Goal: Information Seeking & Learning: Compare options

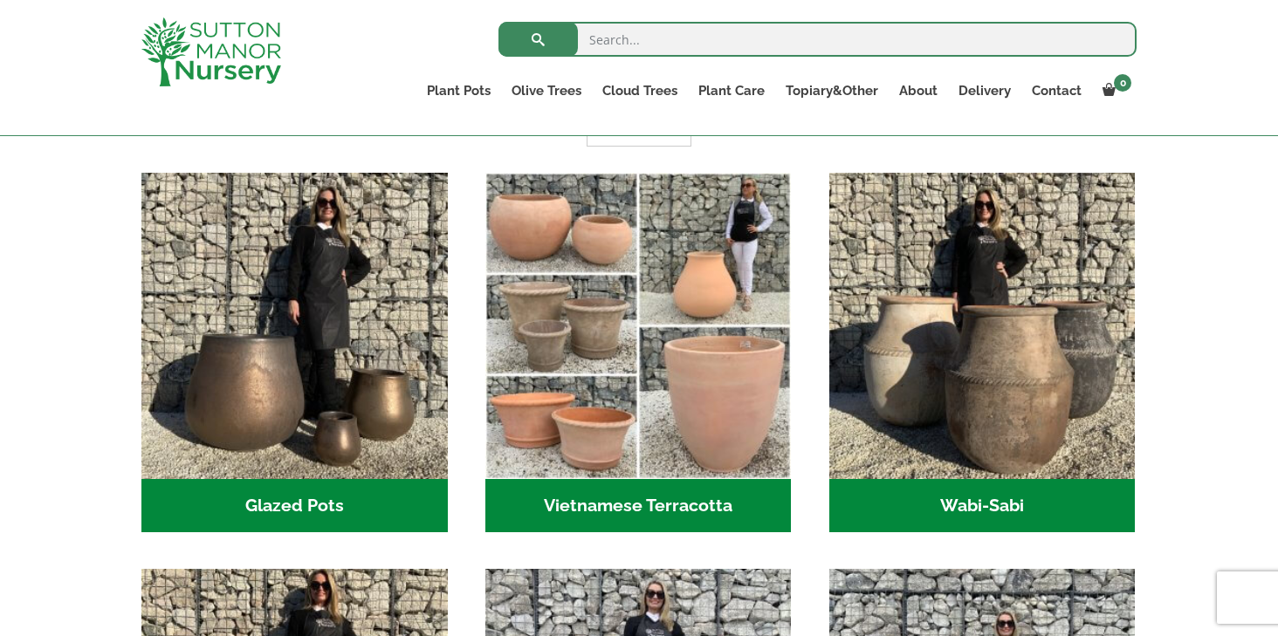
scroll to position [446, 0]
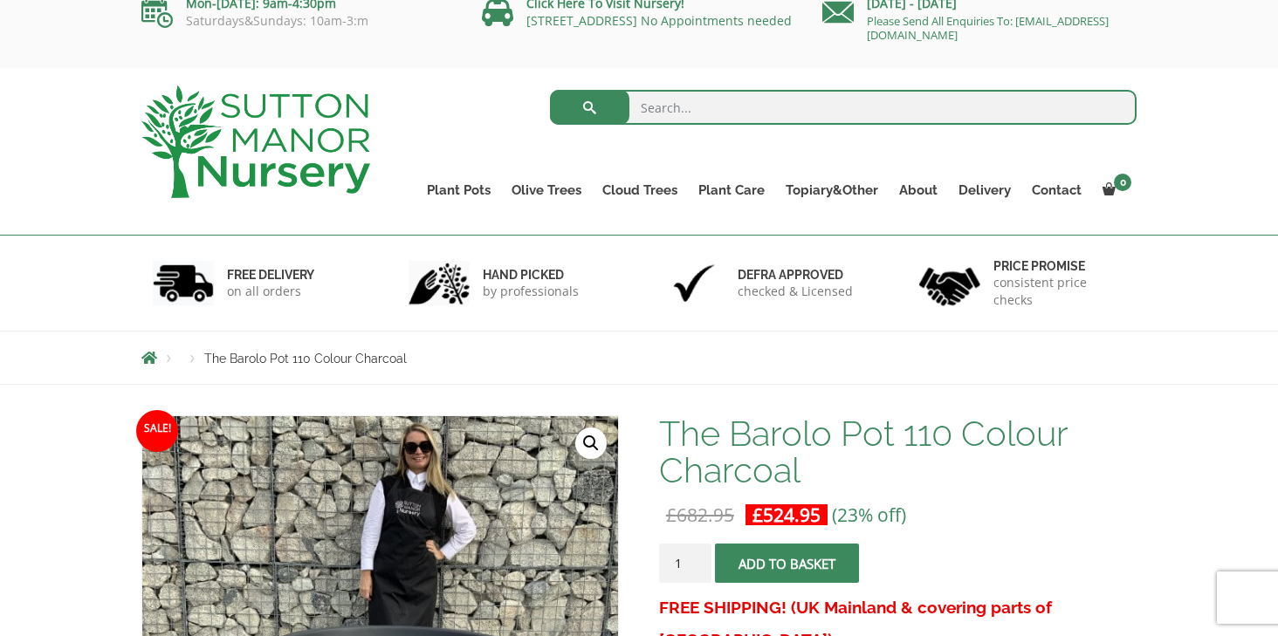
scroll to position [19, 0]
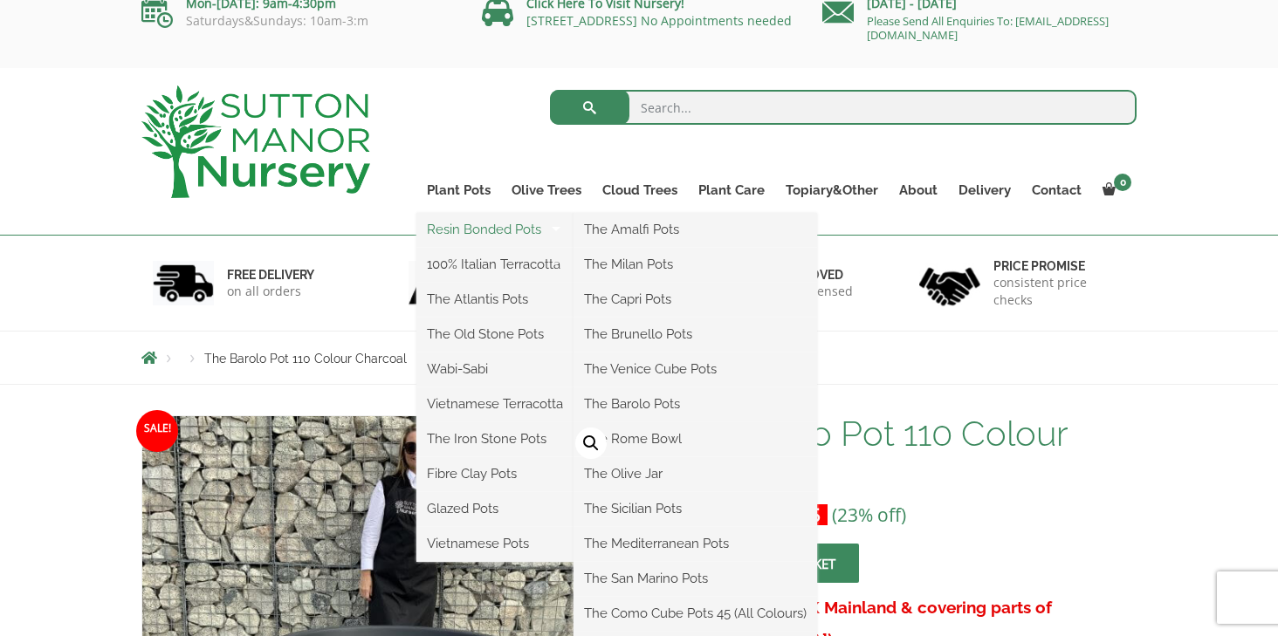
click at [460, 229] on link "Resin Bonded Pots" at bounding box center [494, 229] width 157 height 26
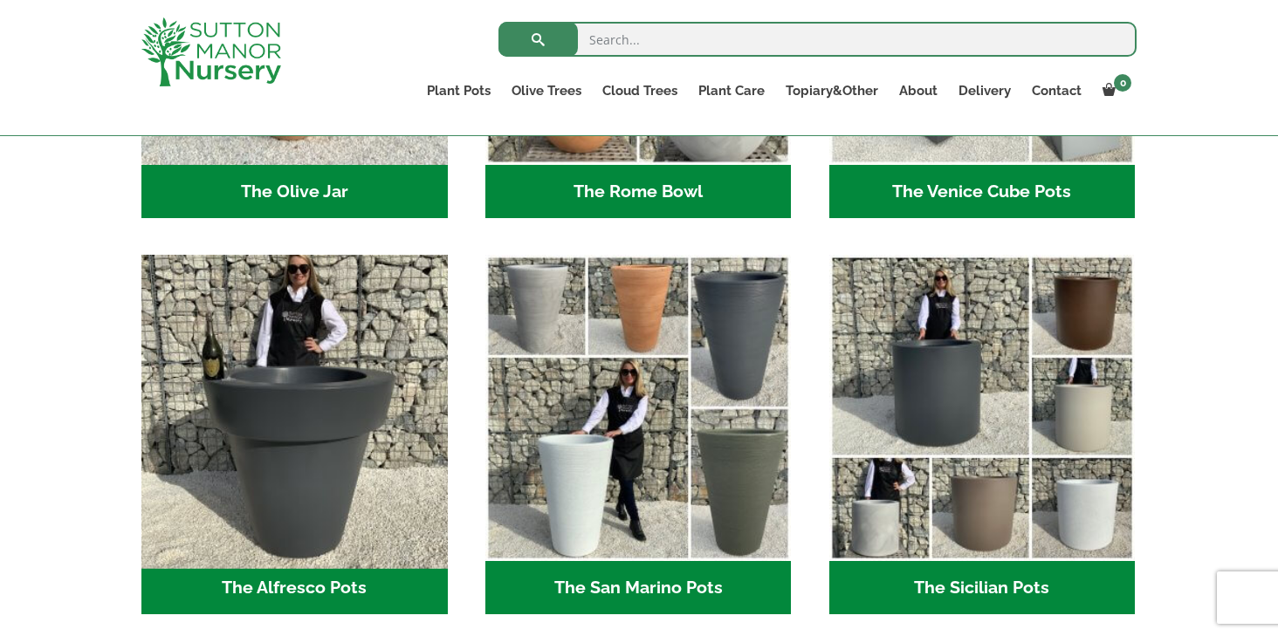
scroll to position [1944, 0]
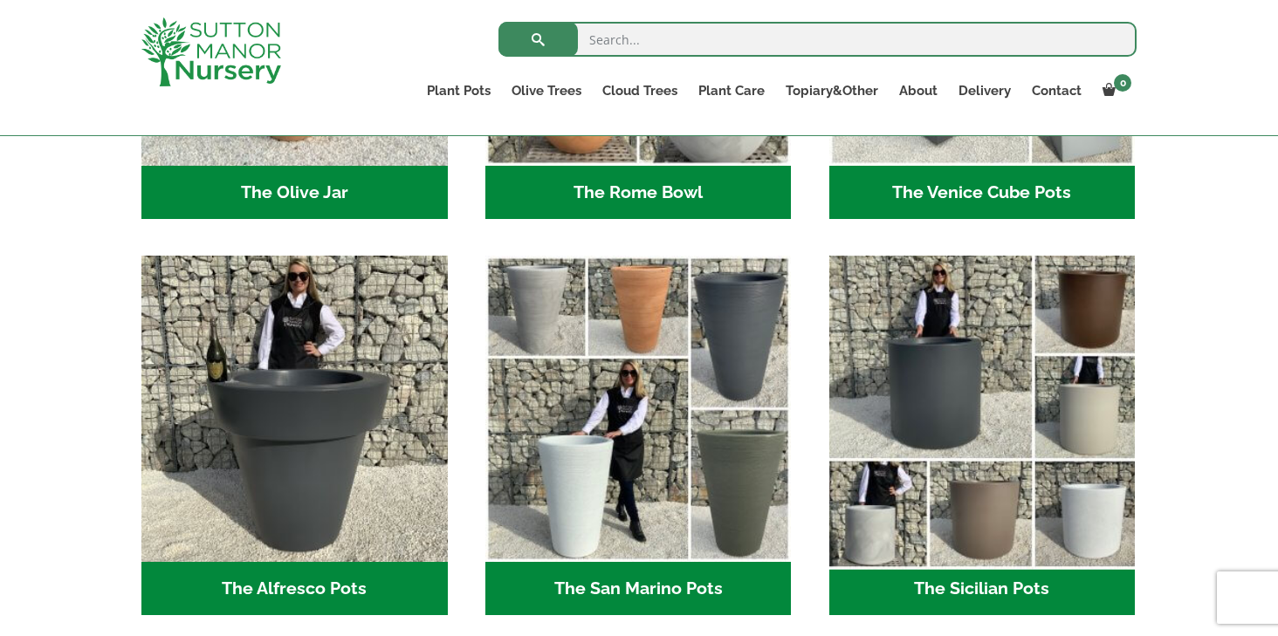
click at [951, 428] on img "Visit product category The Sicilian Pots" at bounding box center [981, 409] width 321 height 321
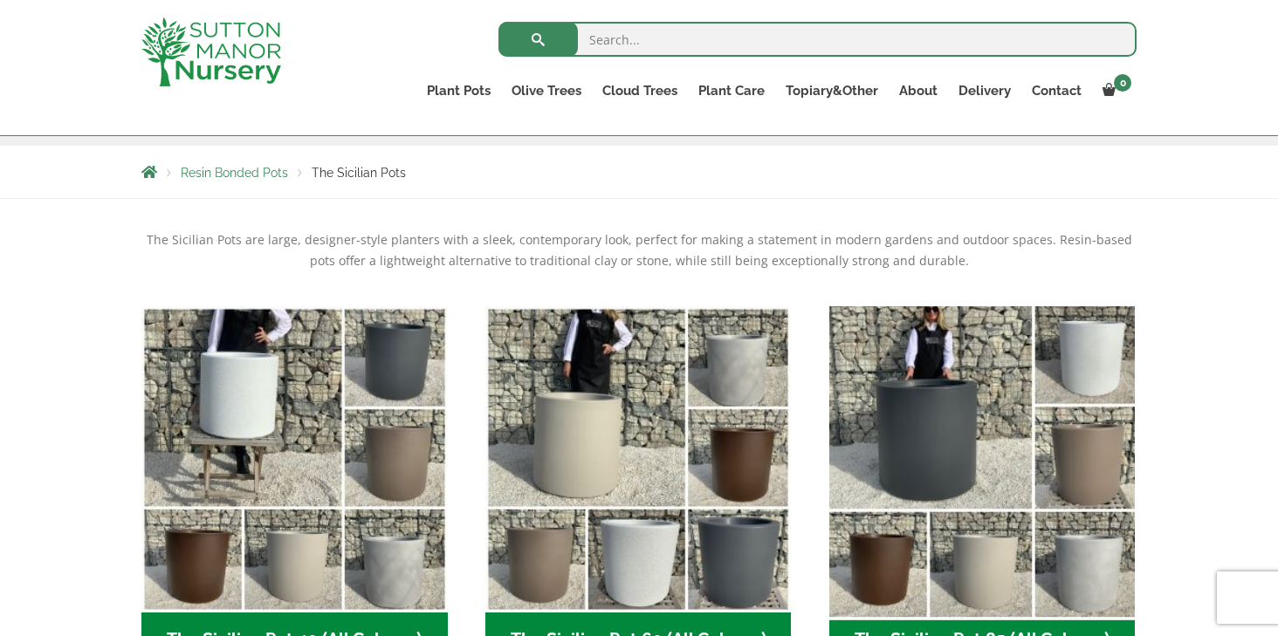
scroll to position [300, 0]
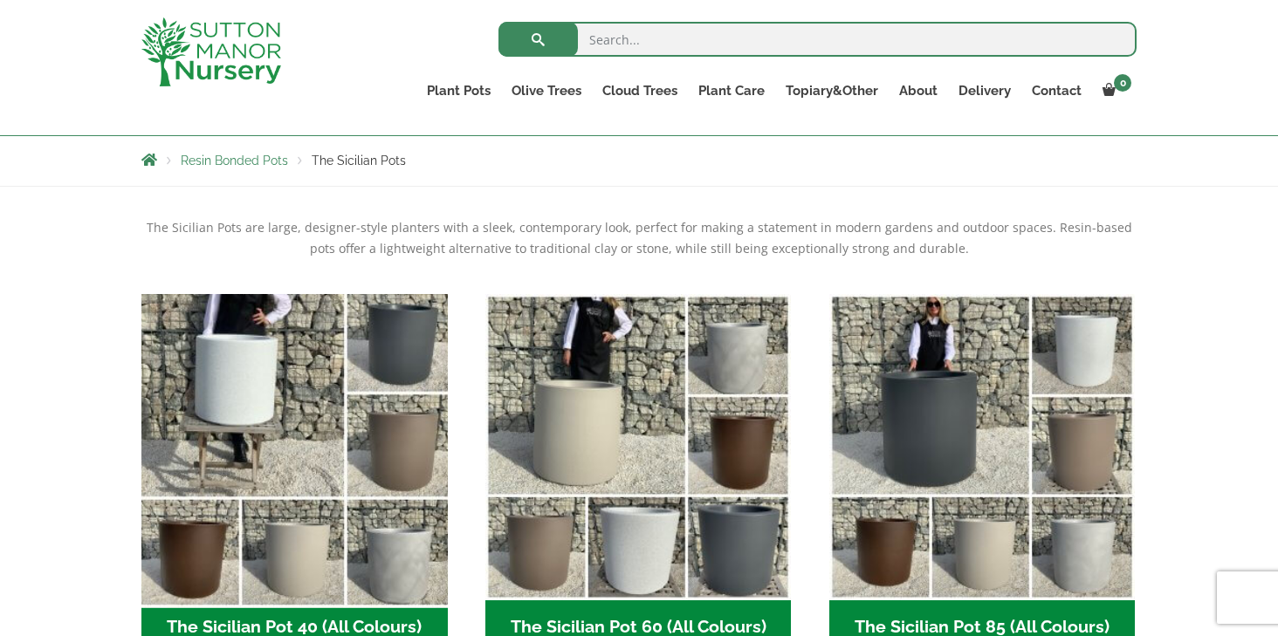
click at [320, 464] on img "Visit product category The Sicilian Pot 40 (All Colours)" at bounding box center [294, 446] width 321 height 321
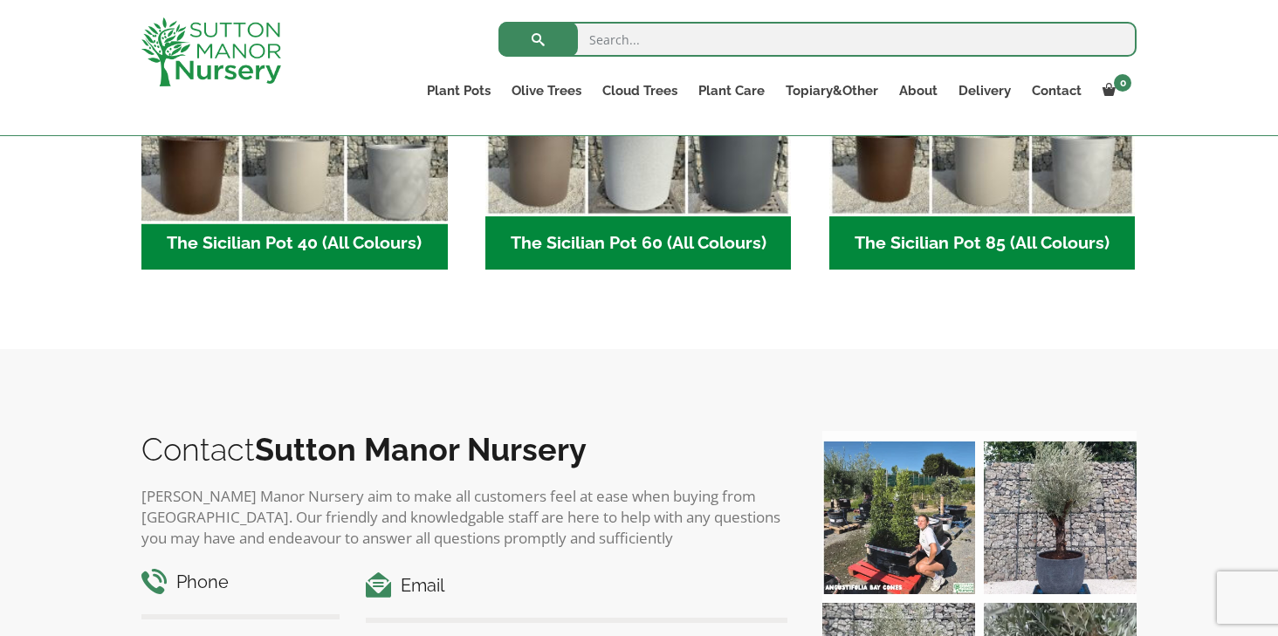
scroll to position [697, 0]
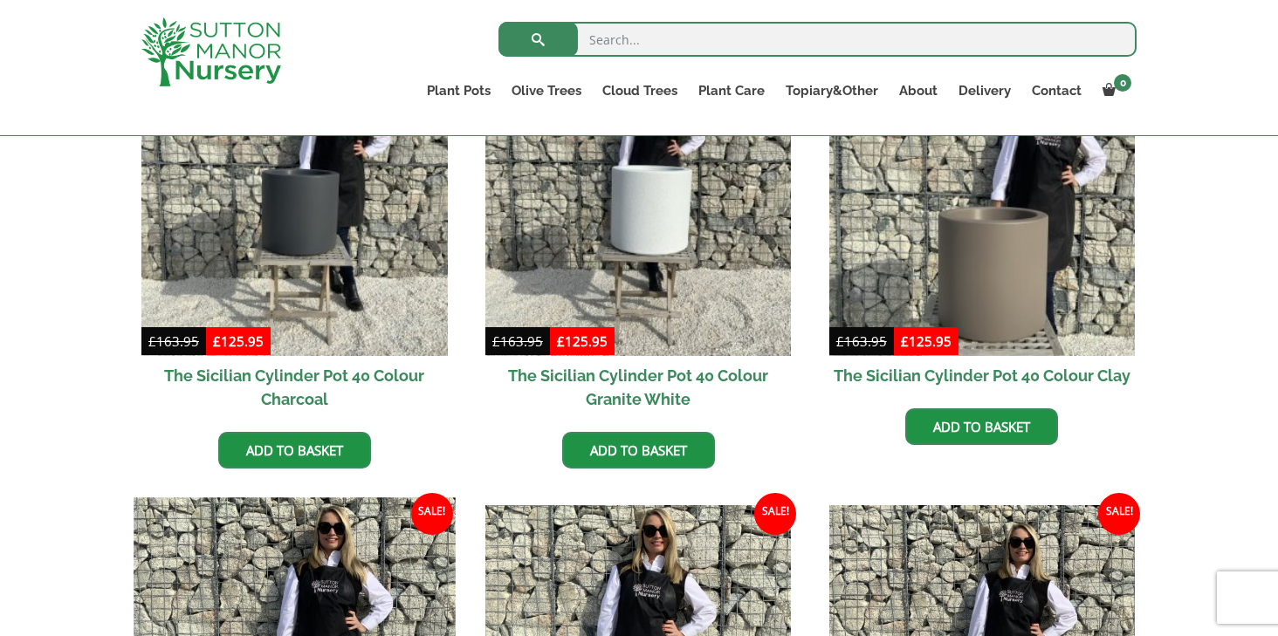
scroll to position [520, 0]
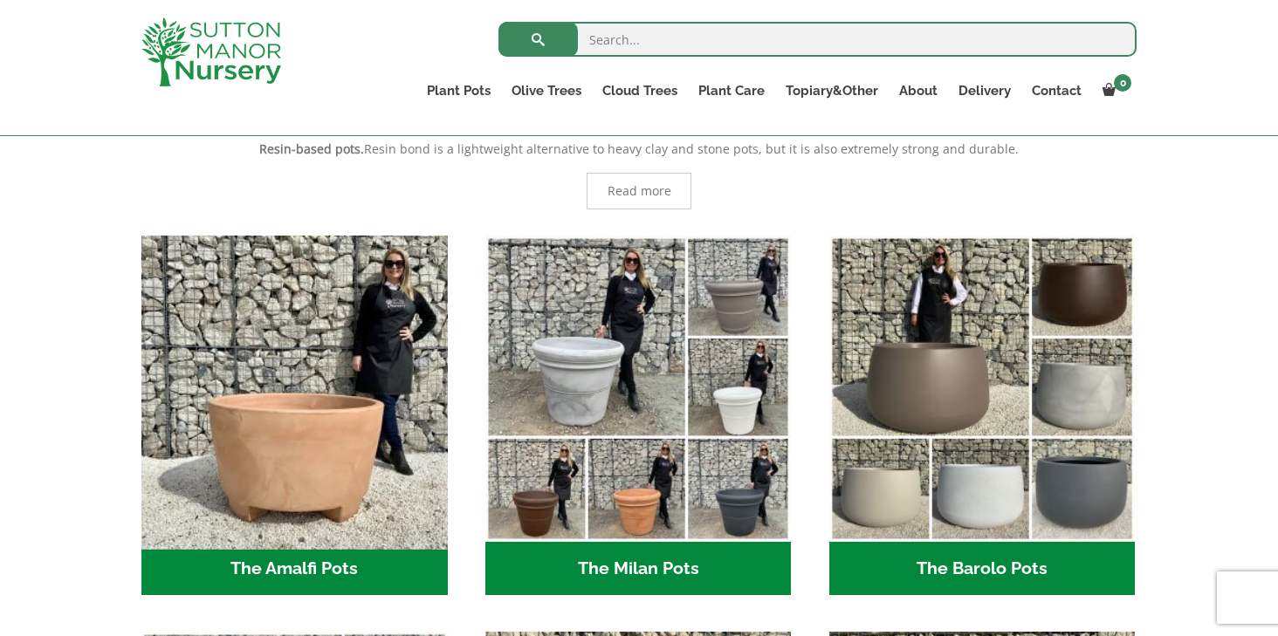
scroll to position [381, 0]
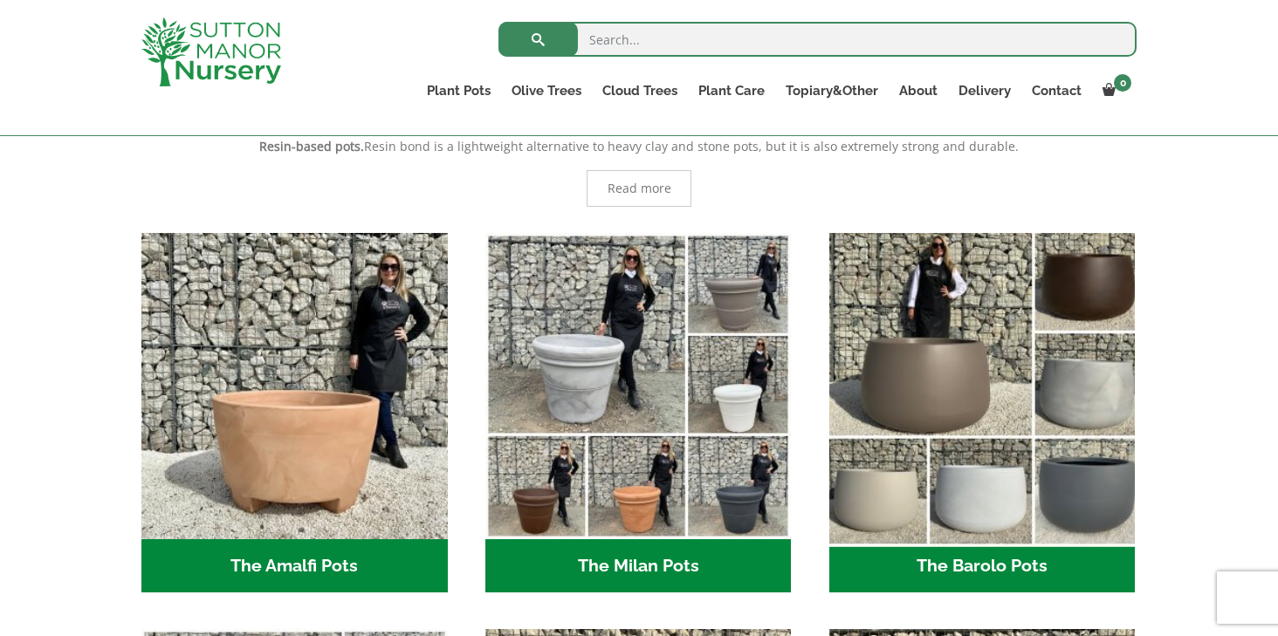
click at [907, 405] on img "Visit product category The Barolo Pots" at bounding box center [981, 385] width 321 height 321
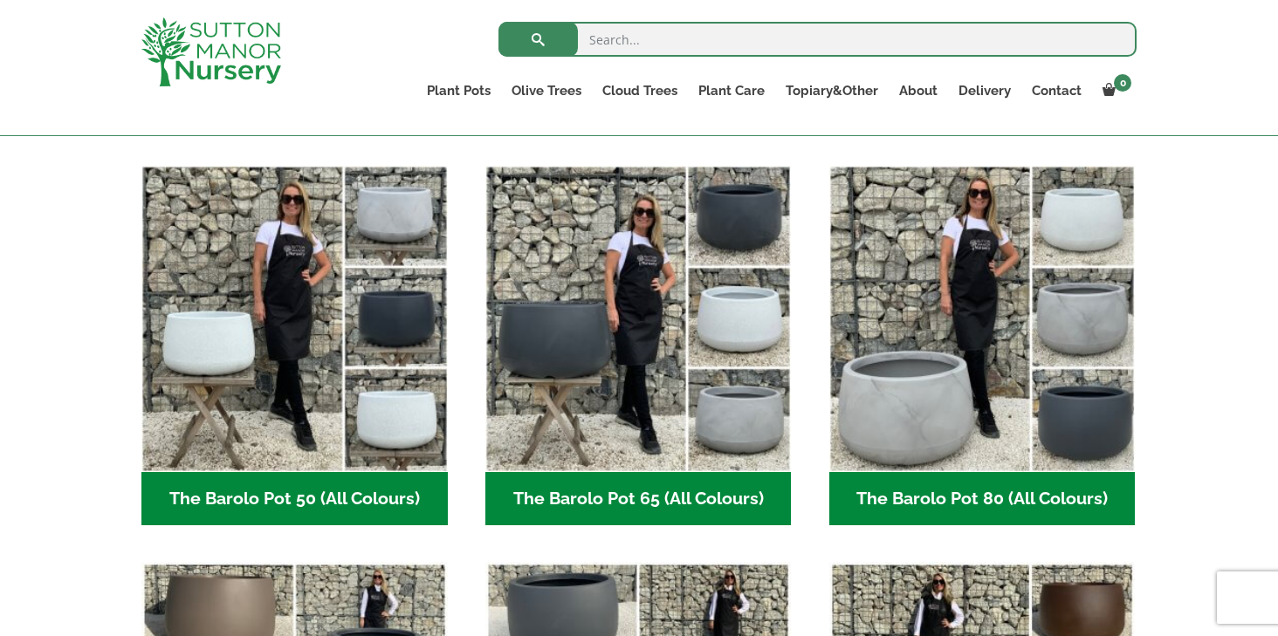
scroll to position [448, 0]
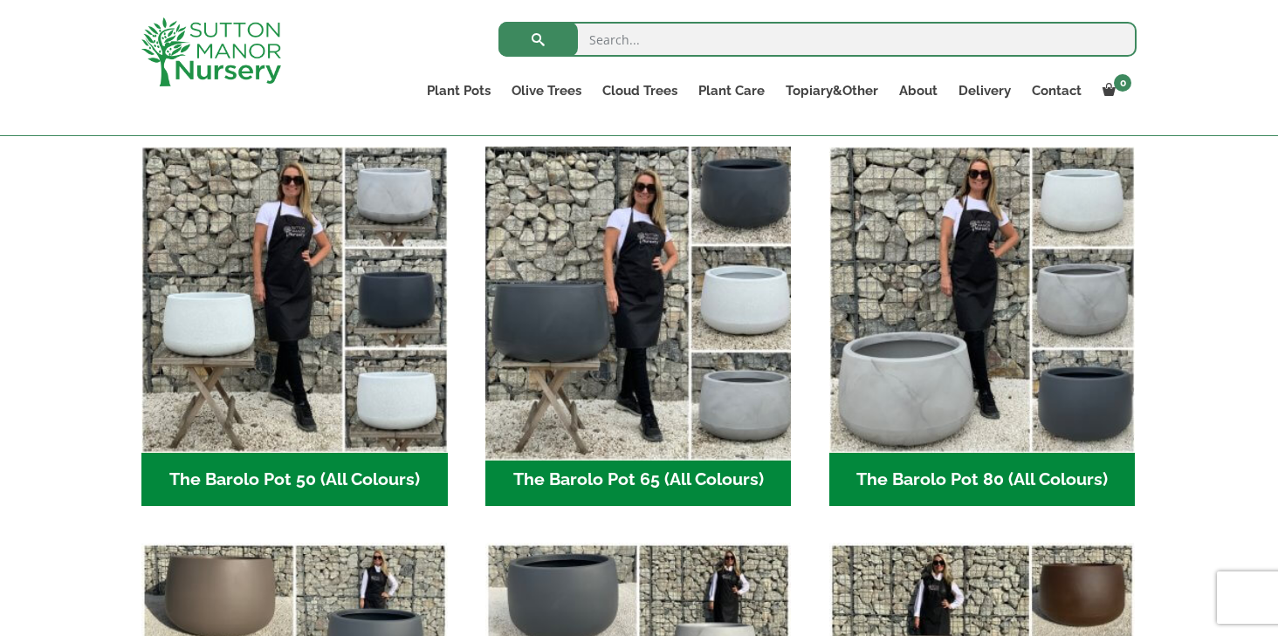
click at [752, 406] on img "Visit product category The Barolo Pot 65 (All Colours)" at bounding box center [637, 299] width 321 height 321
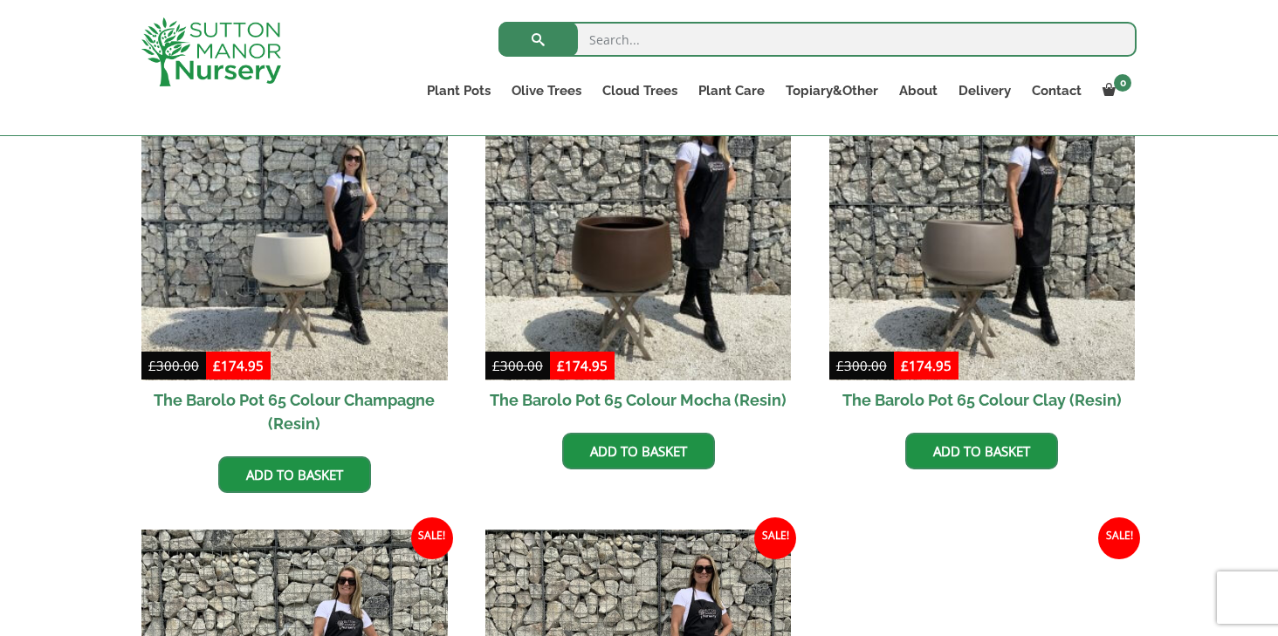
scroll to position [474, 0]
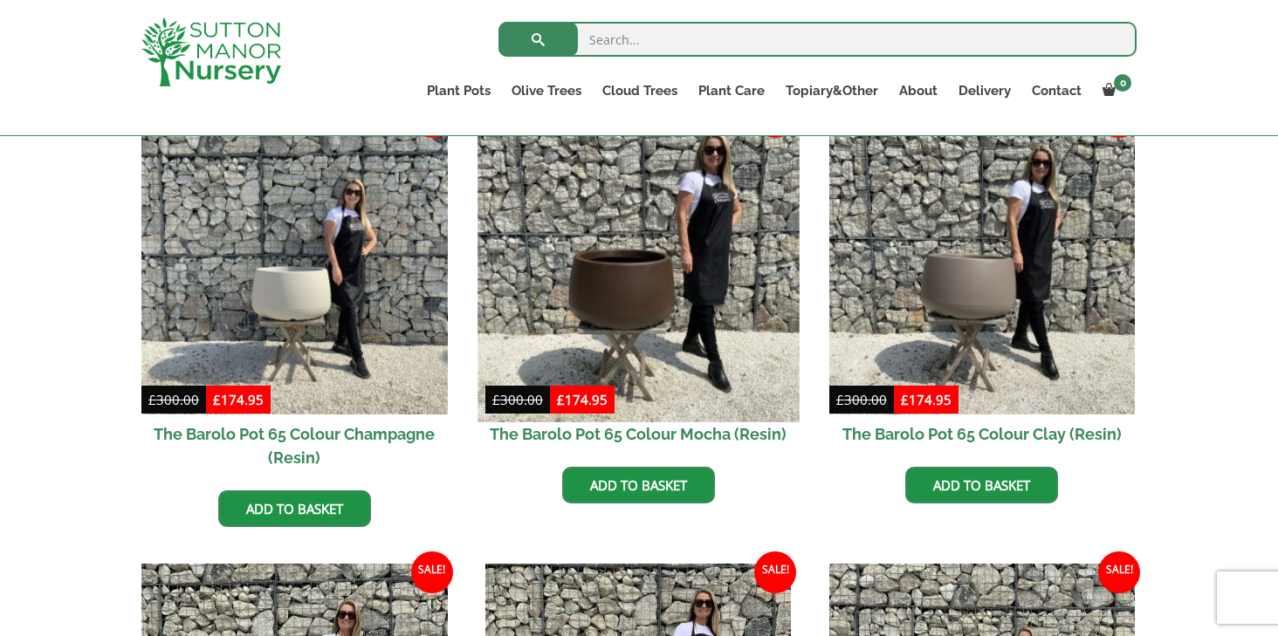
click at [655, 311] on img at bounding box center [637, 260] width 321 height 321
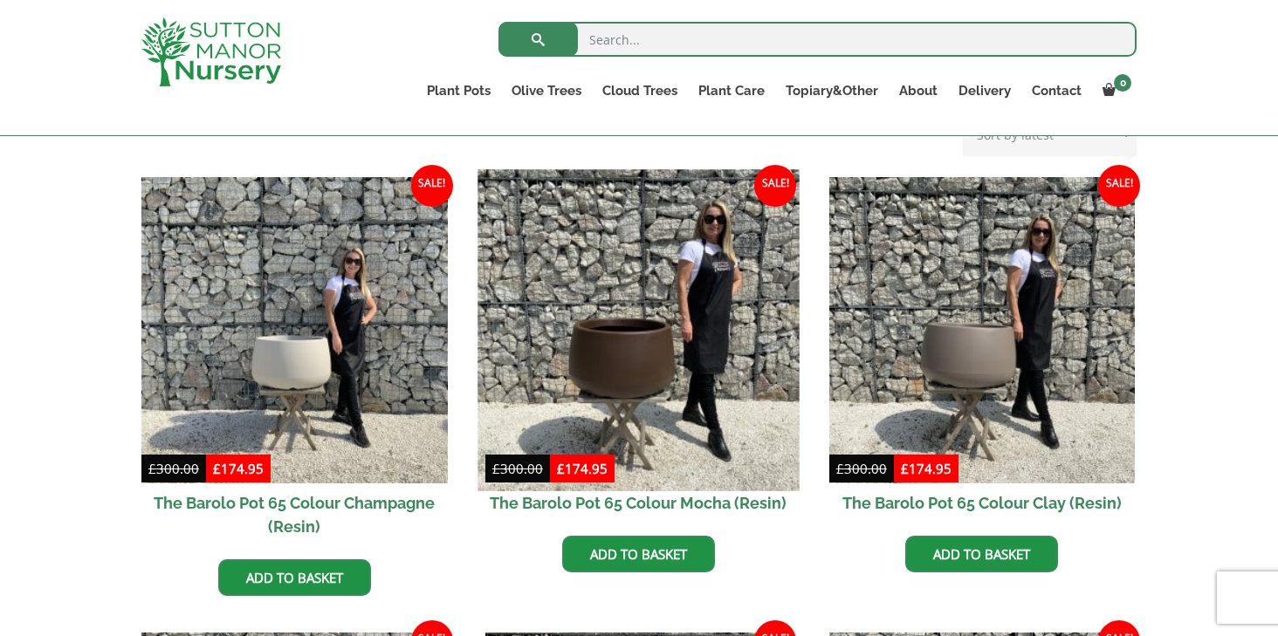
scroll to position [407, 0]
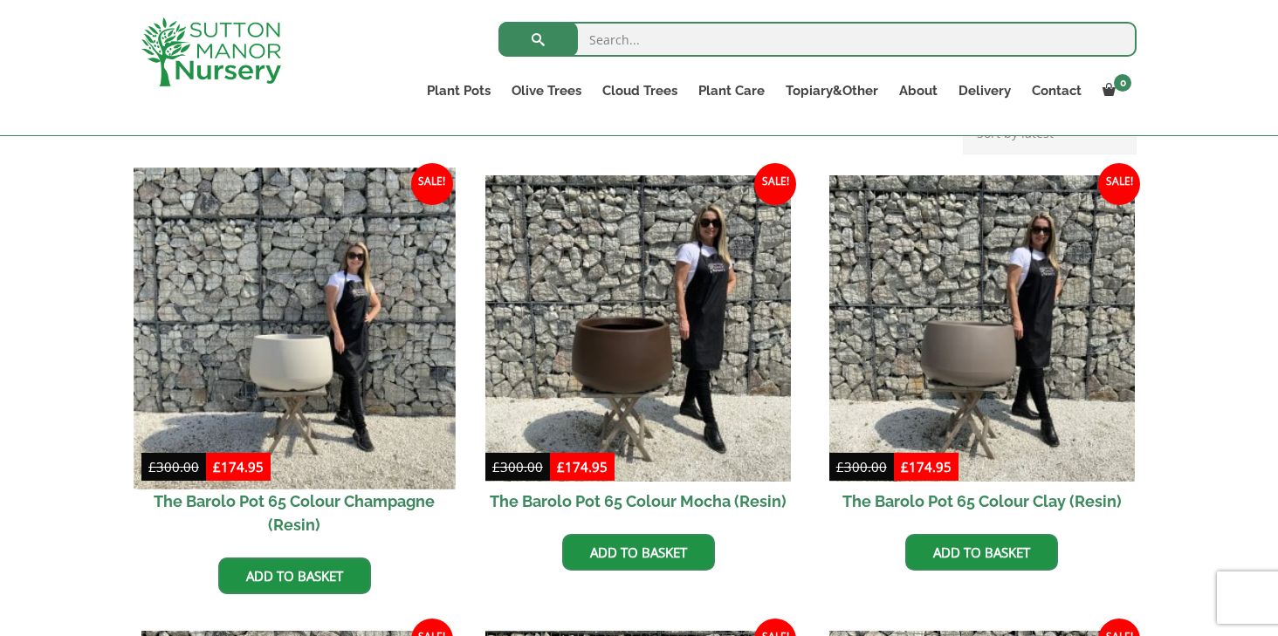
click at [328, 344] on img at bounding box center [294, 328] width 321 height 321
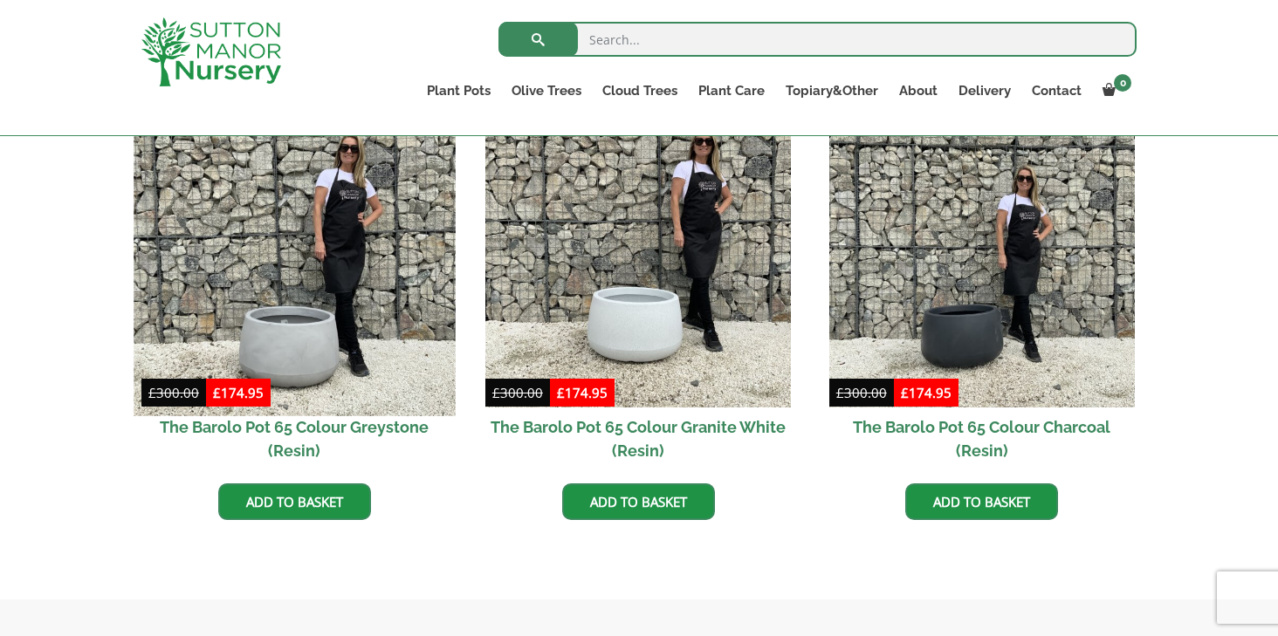
scroll to position [943, 0]
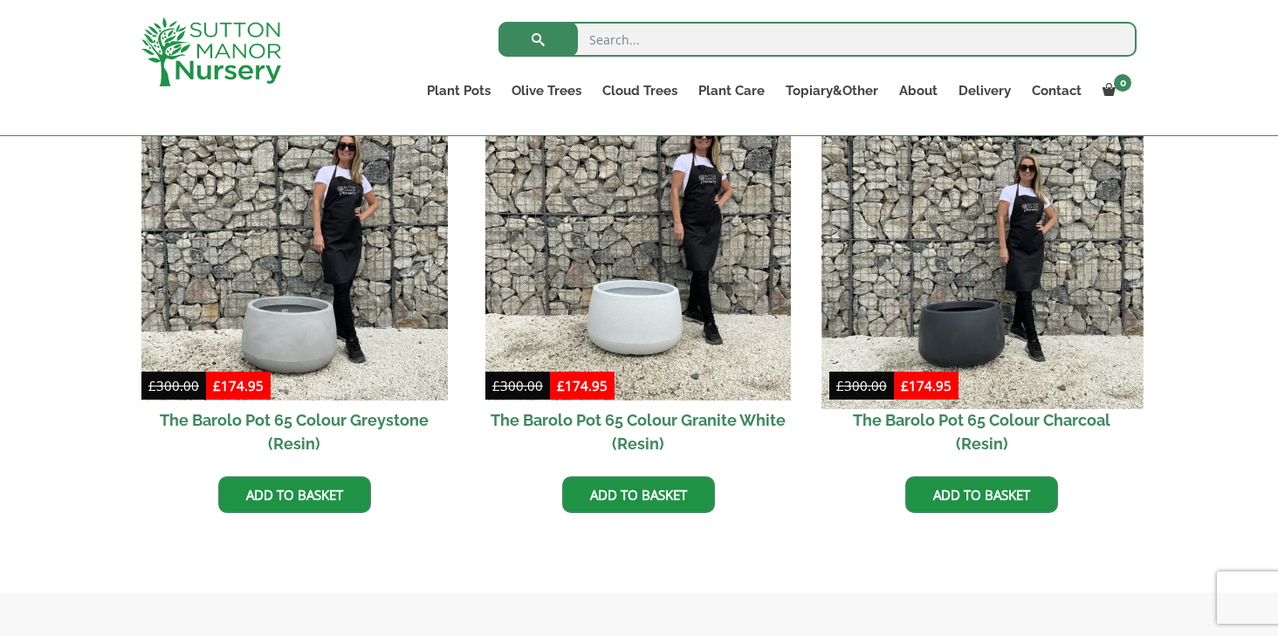
click at [1011, 303] on img at bounding box center [981, 247] width 321 height 321
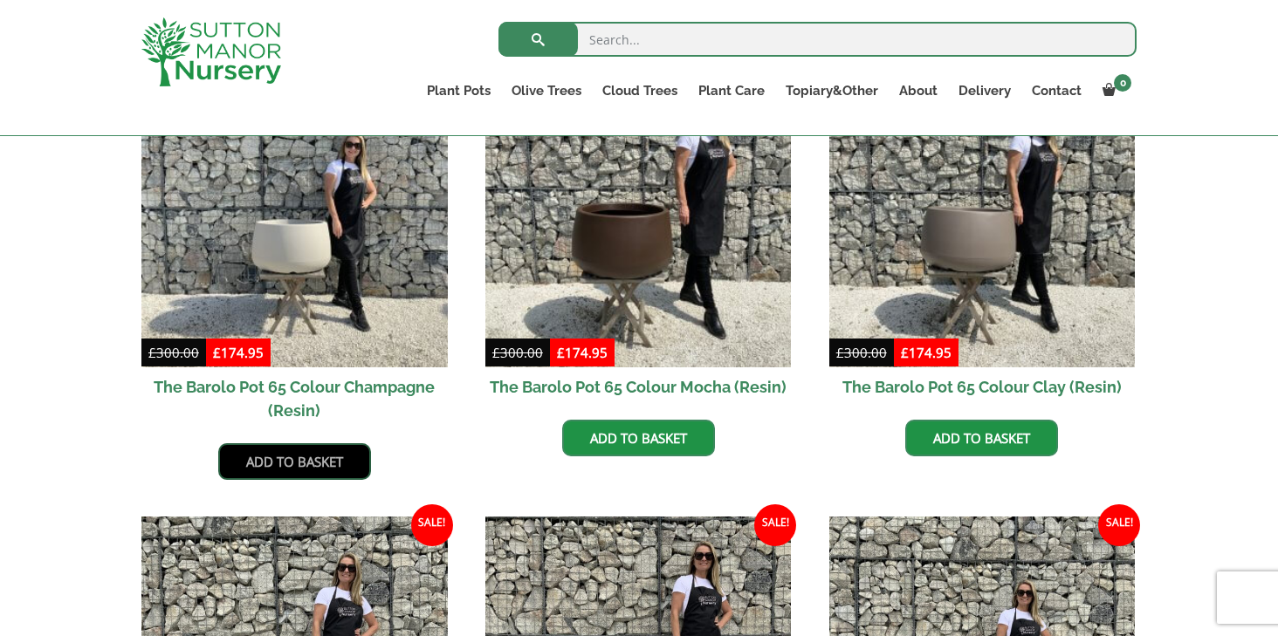
scroll to position [396, 0]
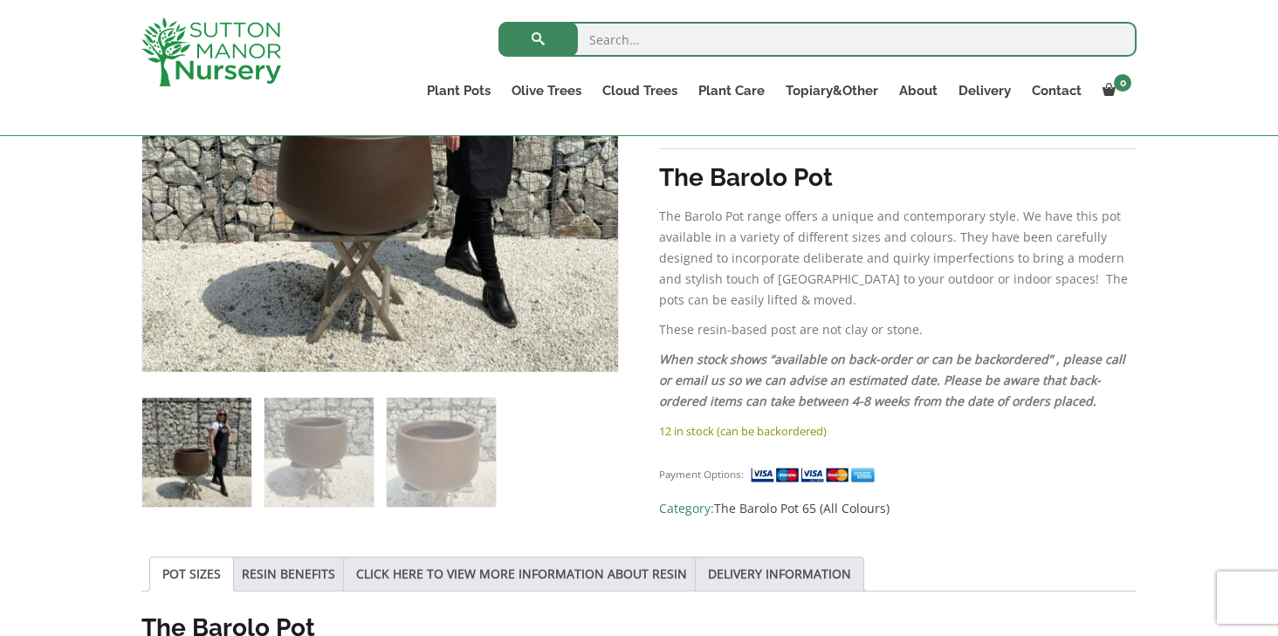
scroll to position [522, 0]
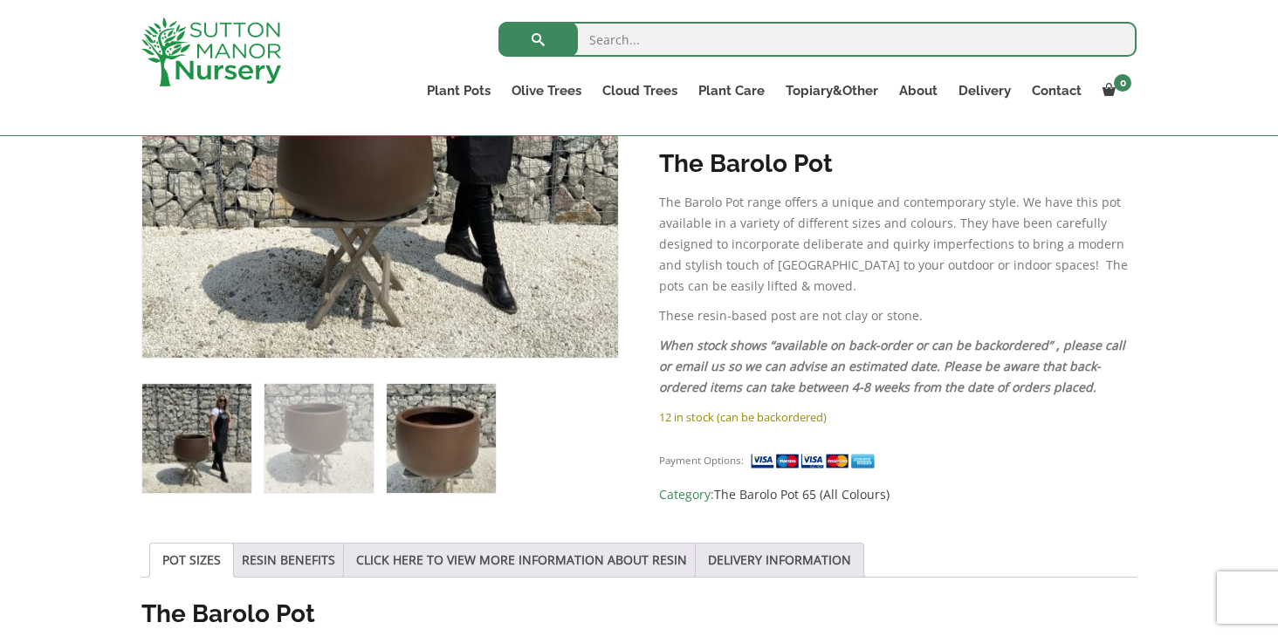
click at [430, 443] on img at bounding box center [441, 438] width 109 height 109
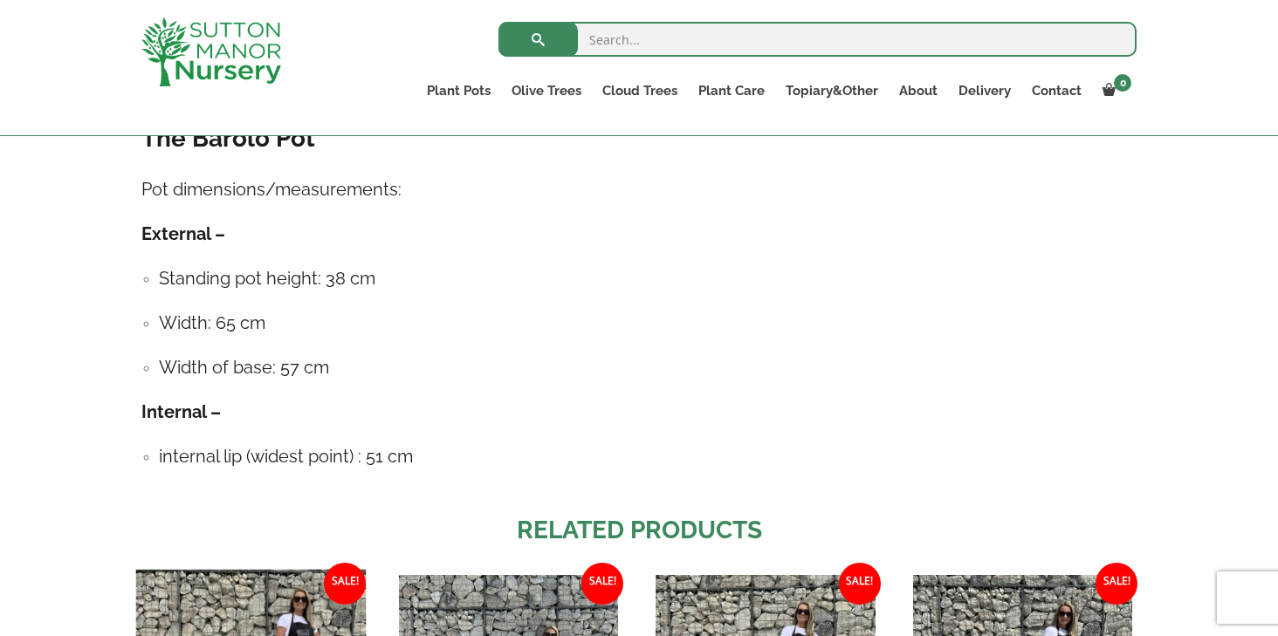
scroll to position [983, 0]
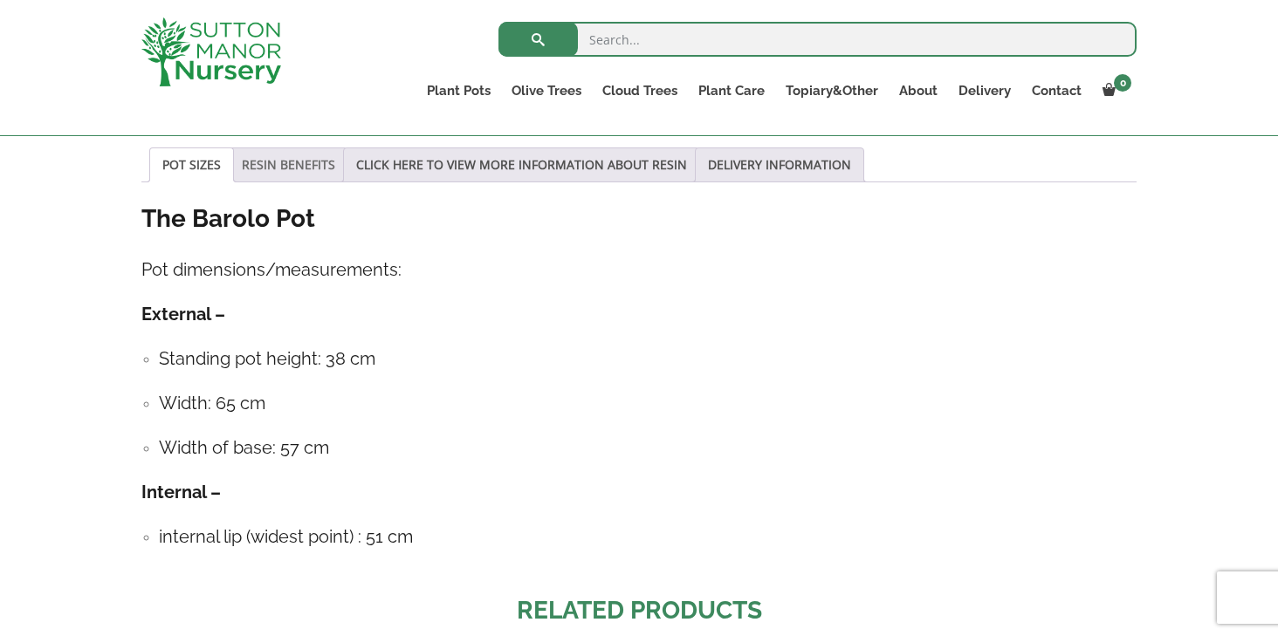
scroll to position [951, 0]
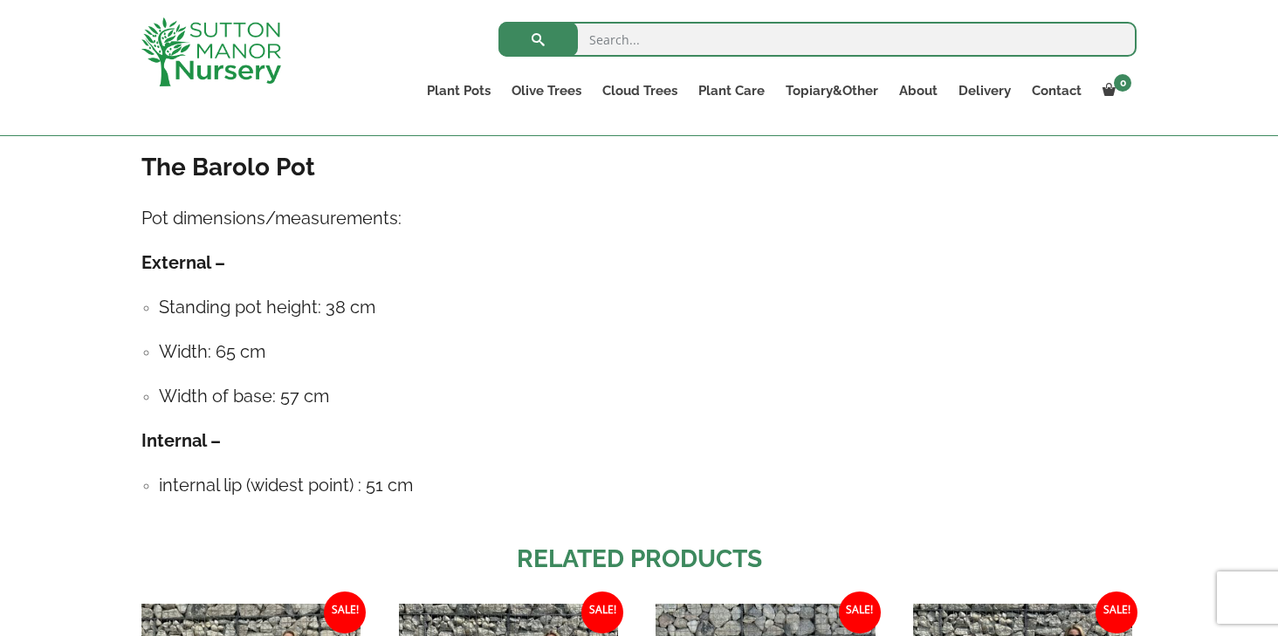
scroll to position [962, 0]
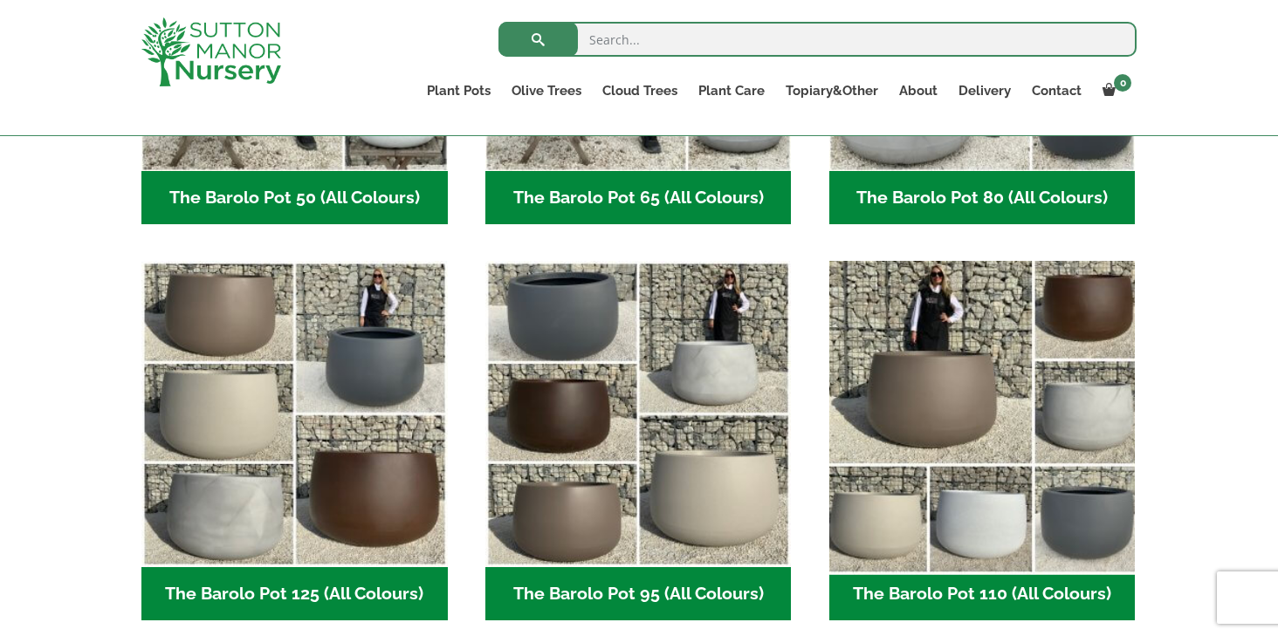
scroll to position [737, 0]
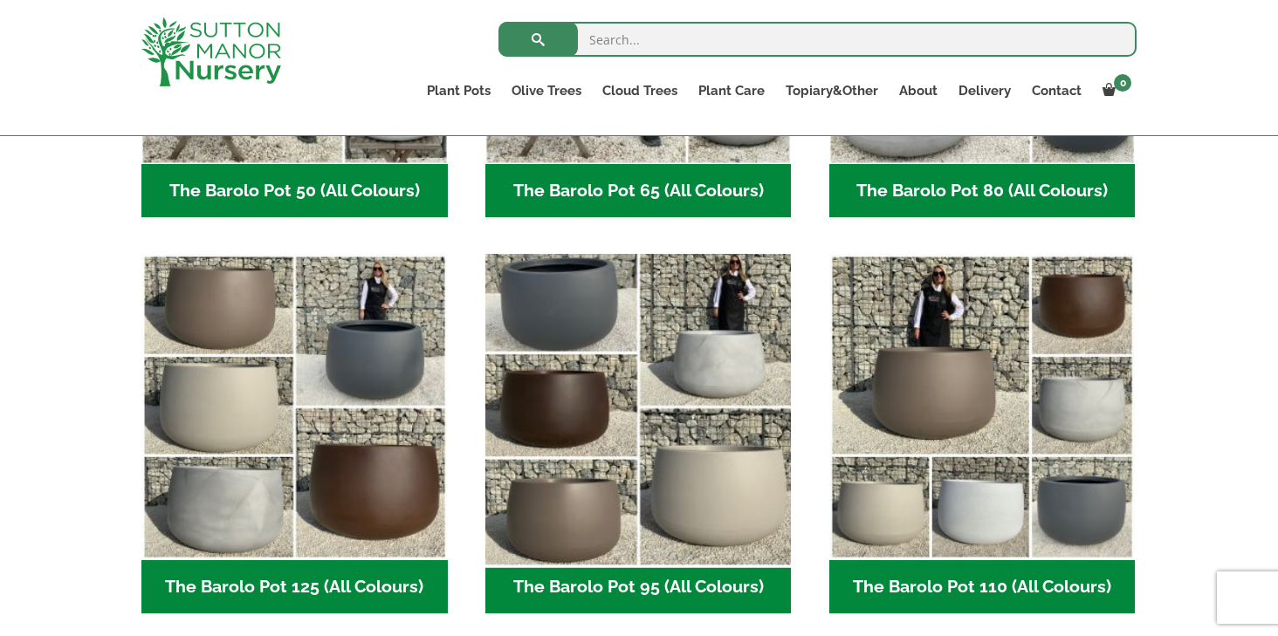
click at [696, 462] on img "Visit product category The Barolo Pot 95 (All Colours)" at bounding box center [637, 407] width 321 height 321
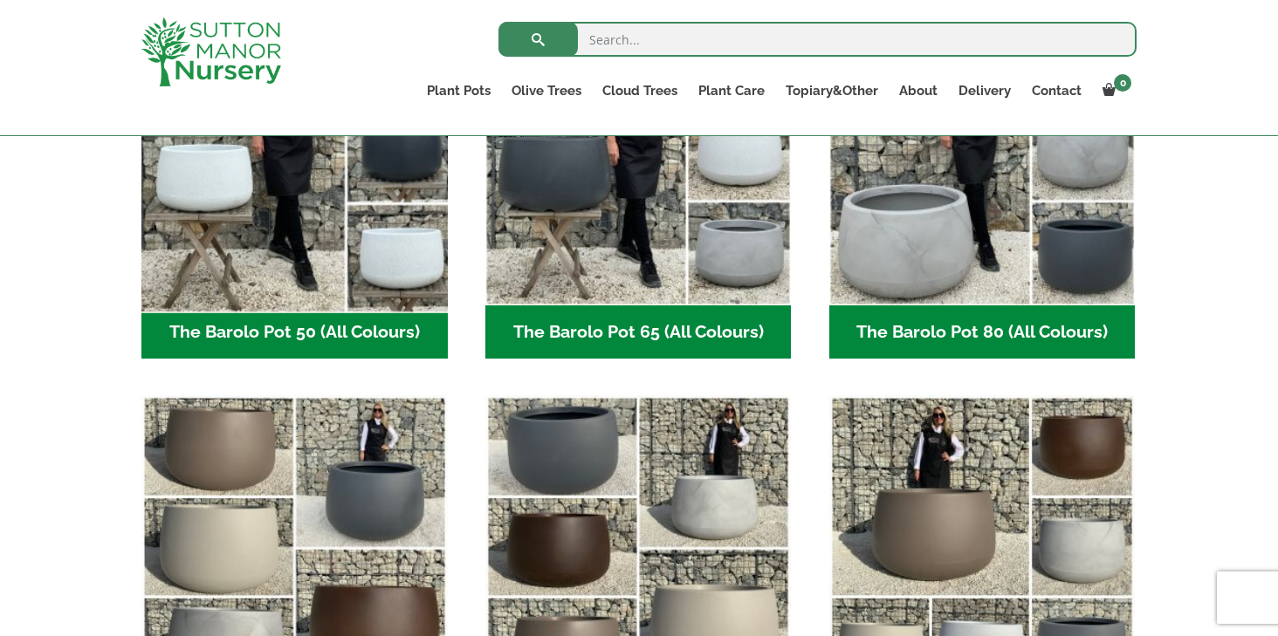
scroll to position [615, 0]
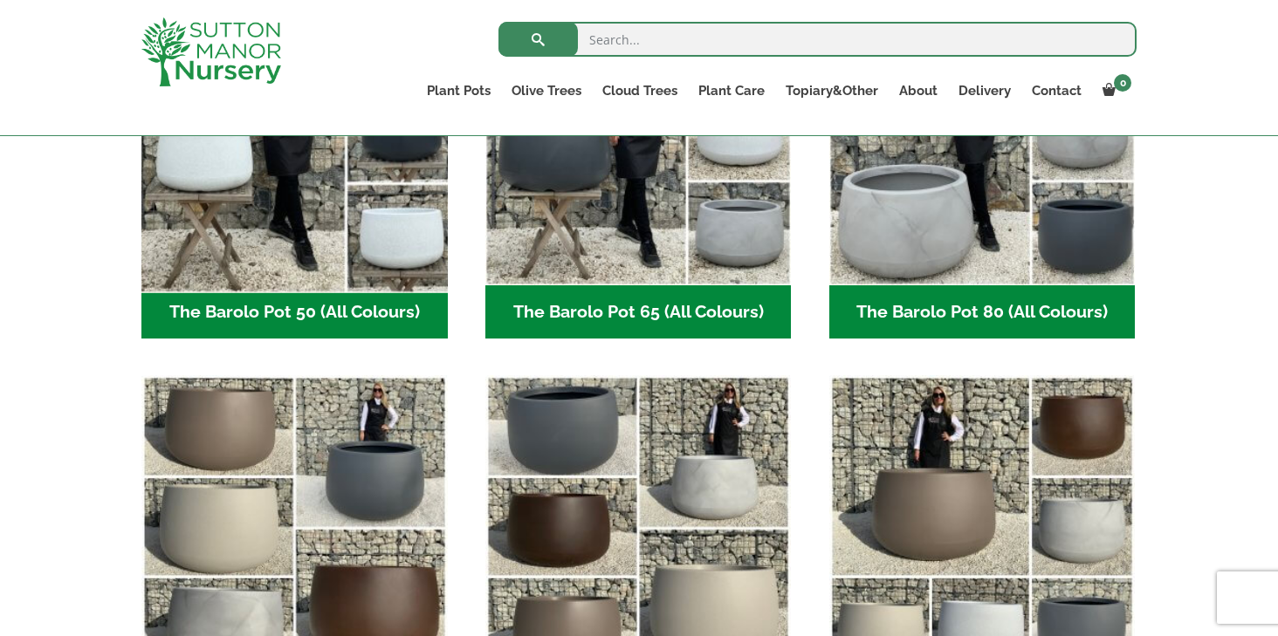
click at [245, 238] on img "Visit product category The Barolo Pot 50 (All Colours)" at bounding box center [294, 131] width 321 height 321
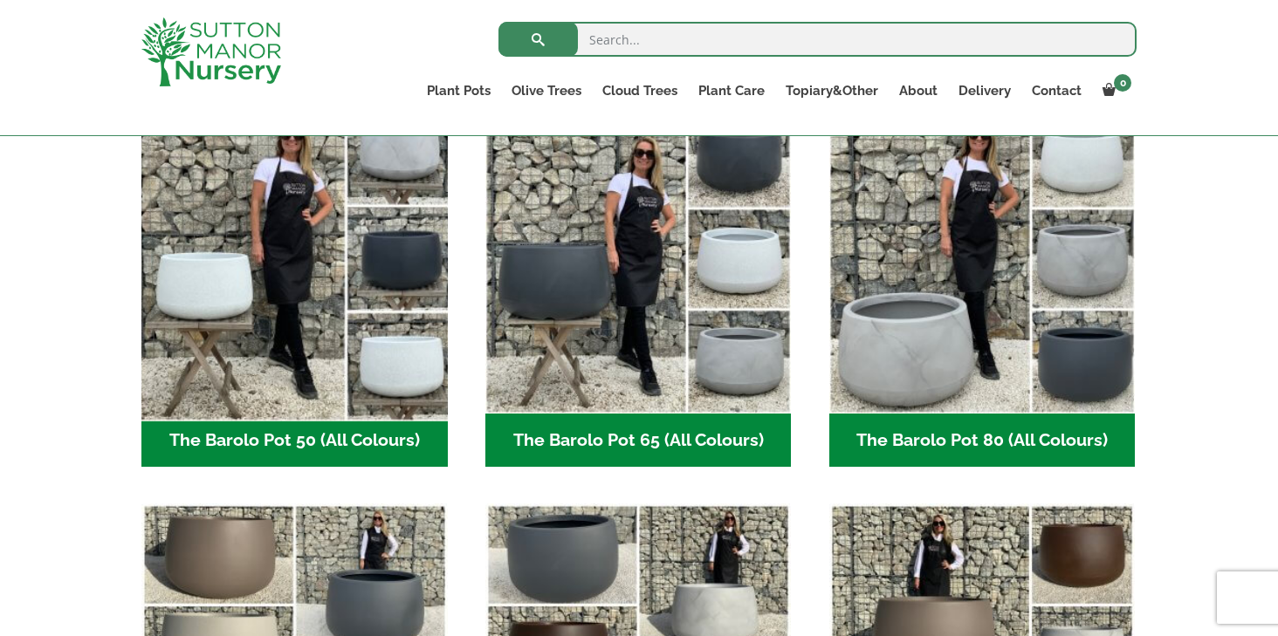
scroll to position [497, 0]
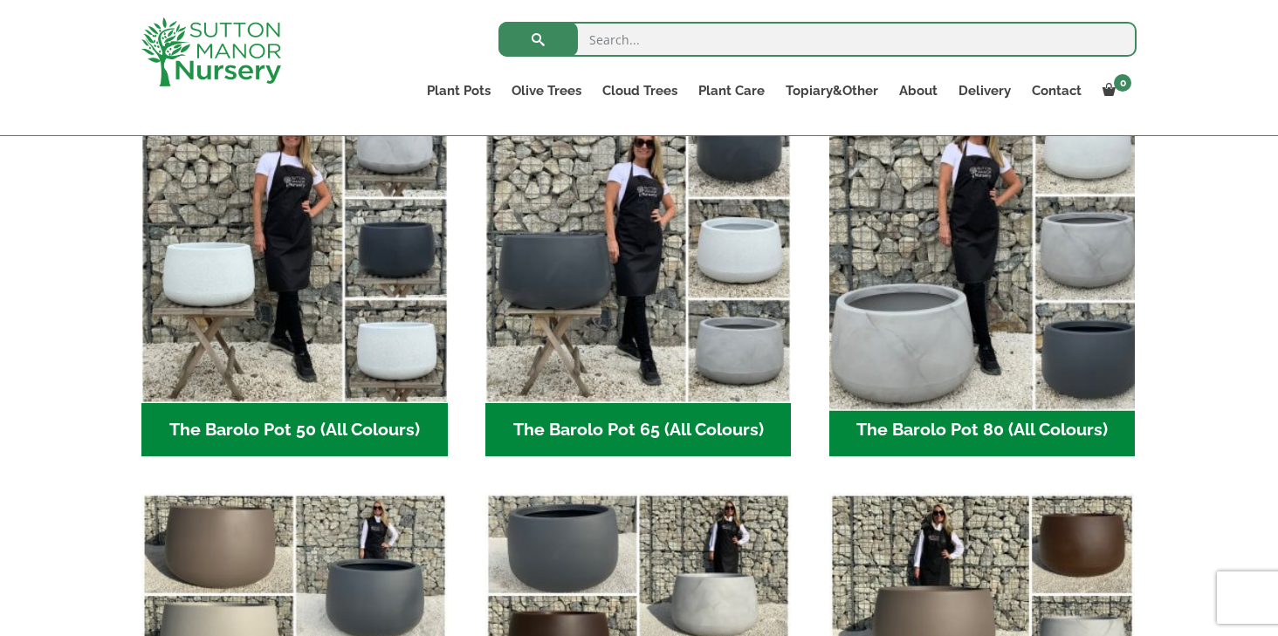
click at [923, 338] on img "Visit product category The Barolo Pot 80 (All Colours)" at bounding box center [981, 249] width 321 height 321
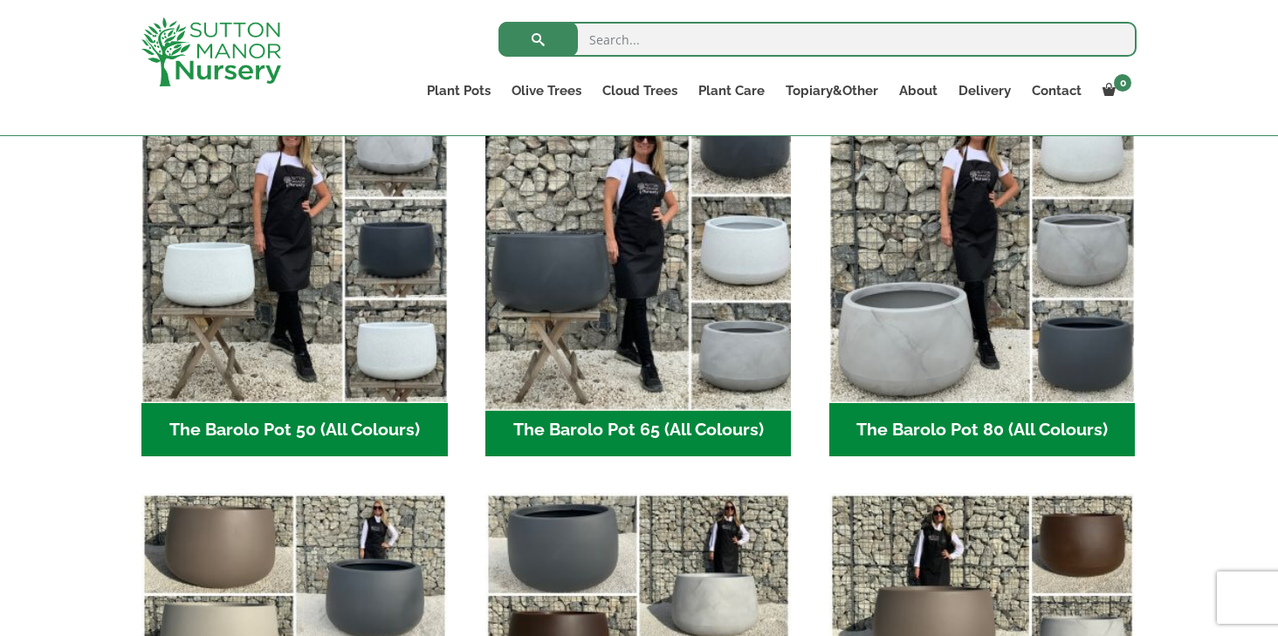
click at [631, 268] on img "Visit product category The Barolo Pot 65 (All Colours)" at bounding box center [637, 249] width 321 height 321
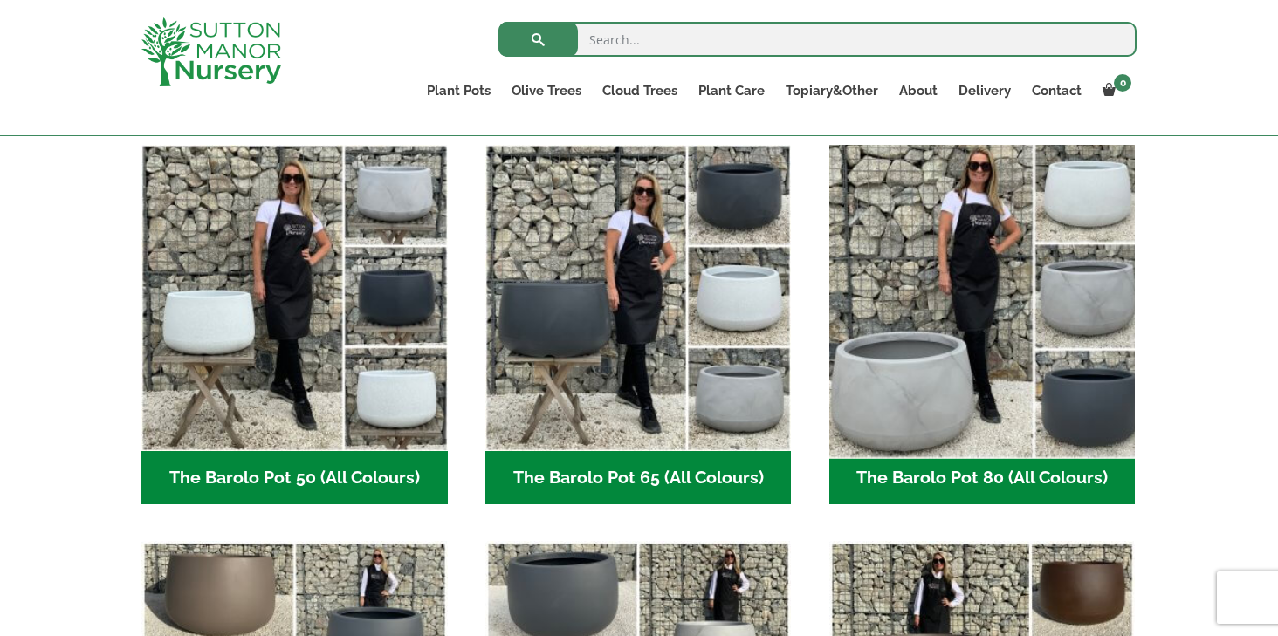
scroll to position [450, 0]
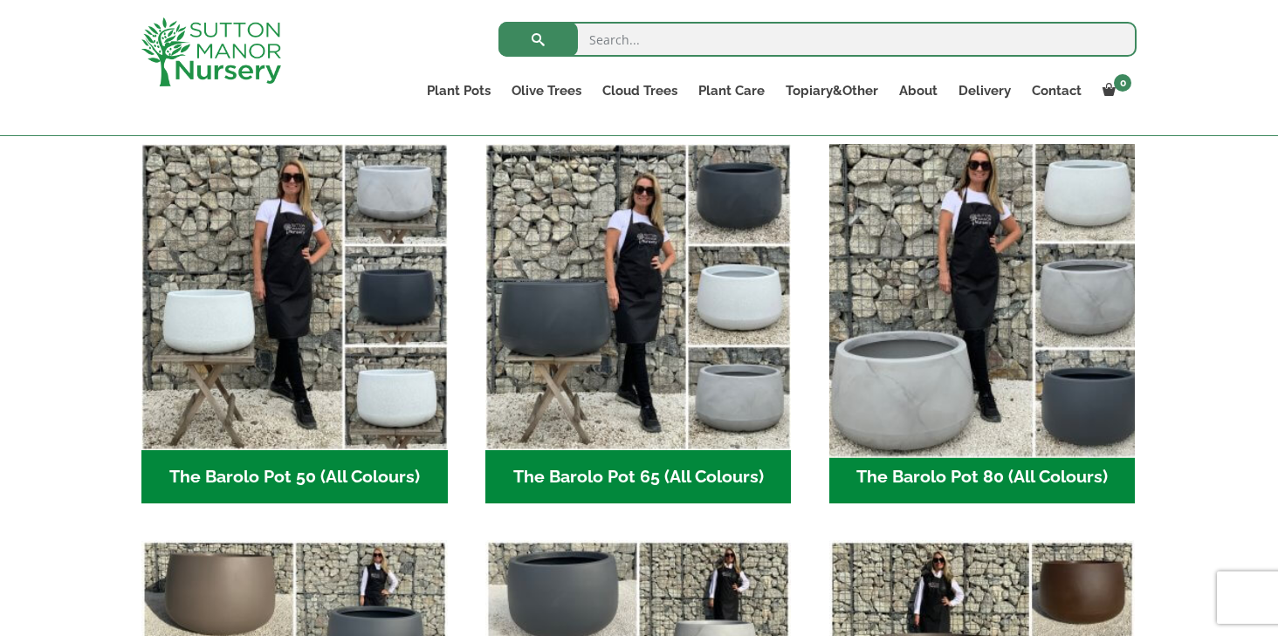
click at [1070, 318] on img "Visit product category The Barolo Pot 80 (All Colours)" at bounding box center [981, 296] width 321 height 321
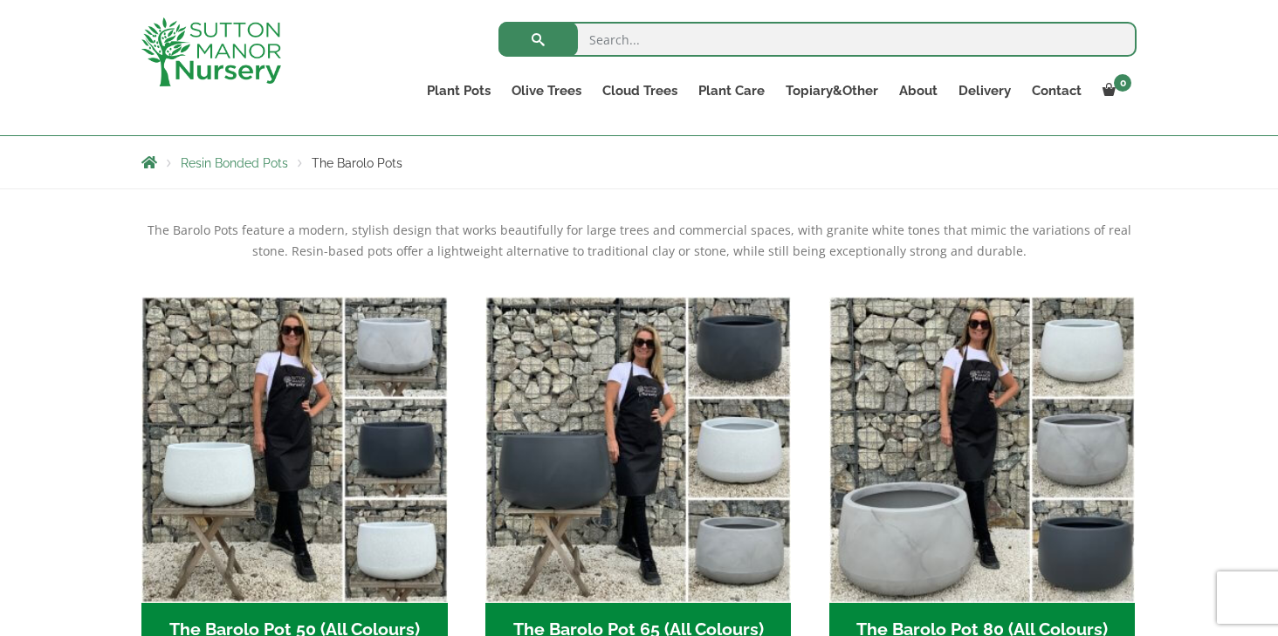
scroll to position [392, 0]
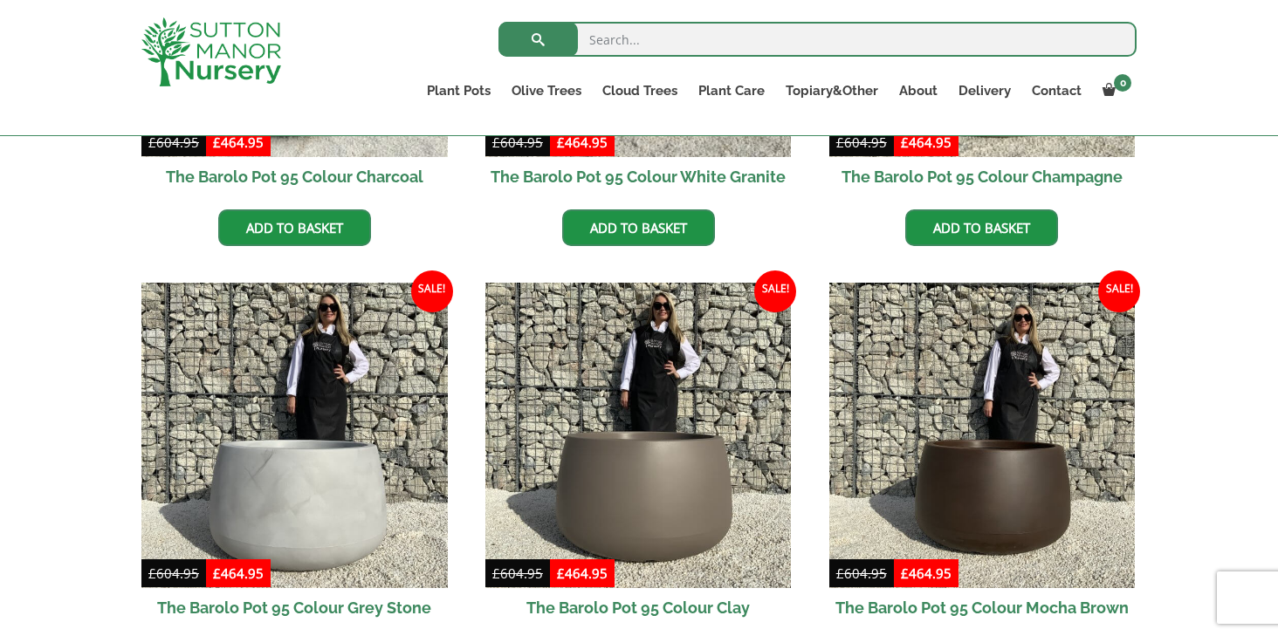
scroll to position [734, 0]
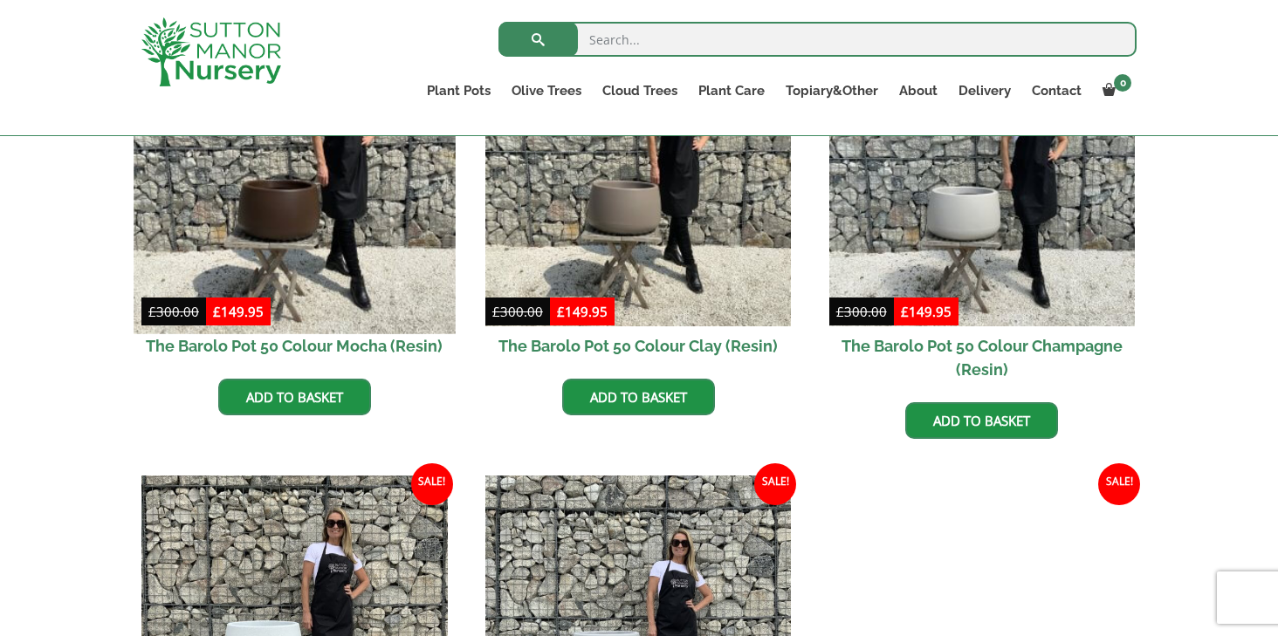
scroll to position [566, 0]
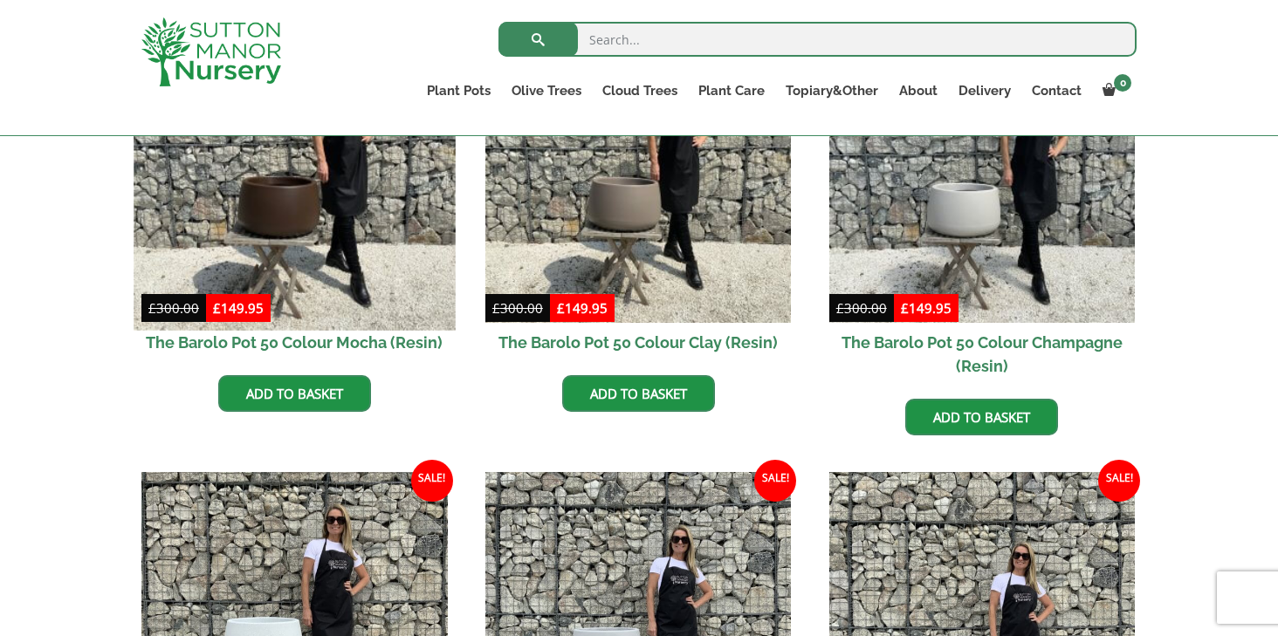
click at [245, 230] on img at bounding box center [294, 169] width 321 height 321
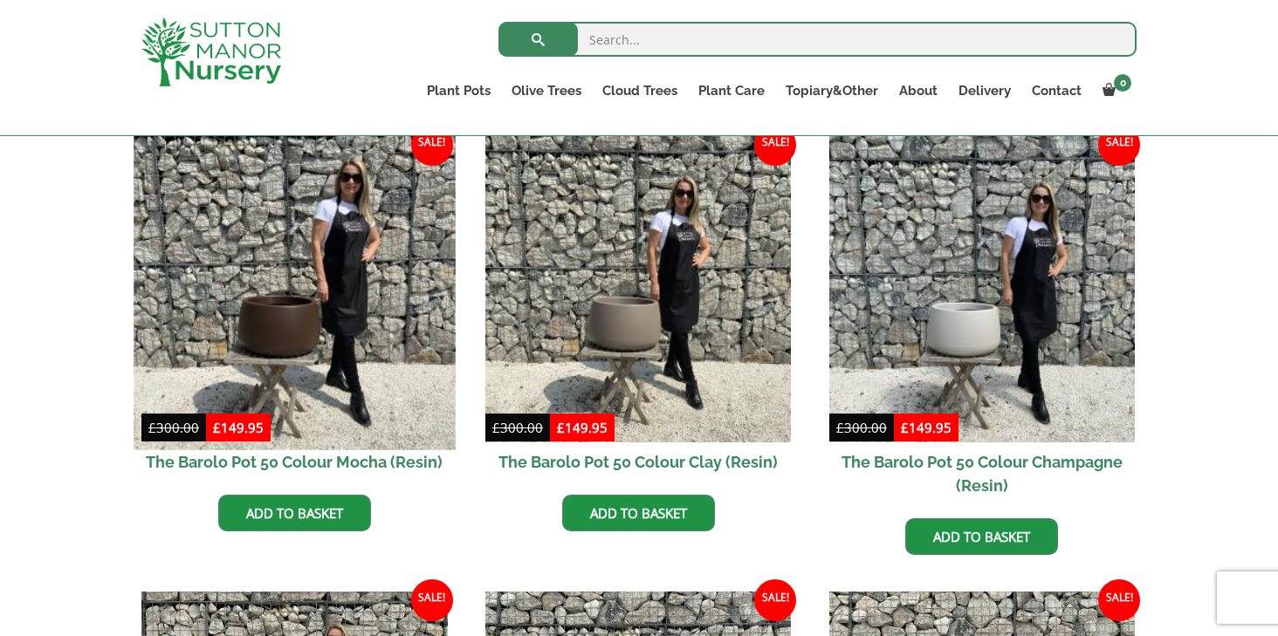
scroll to position [486, 0]
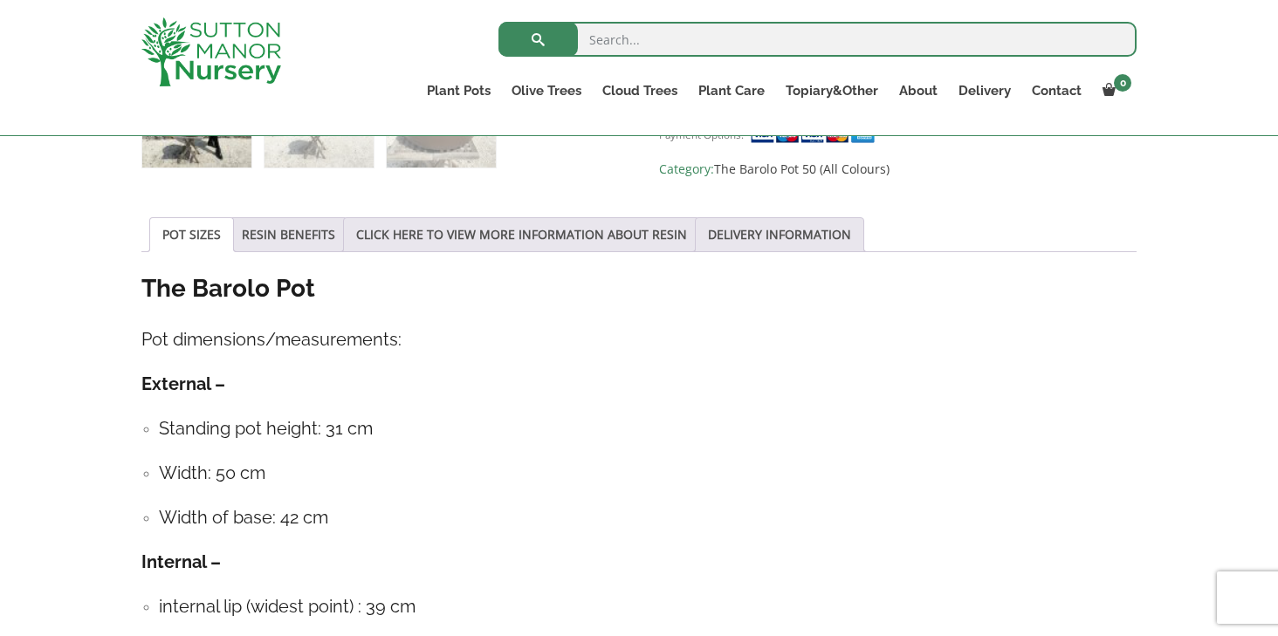
scroll to position [854, 0]
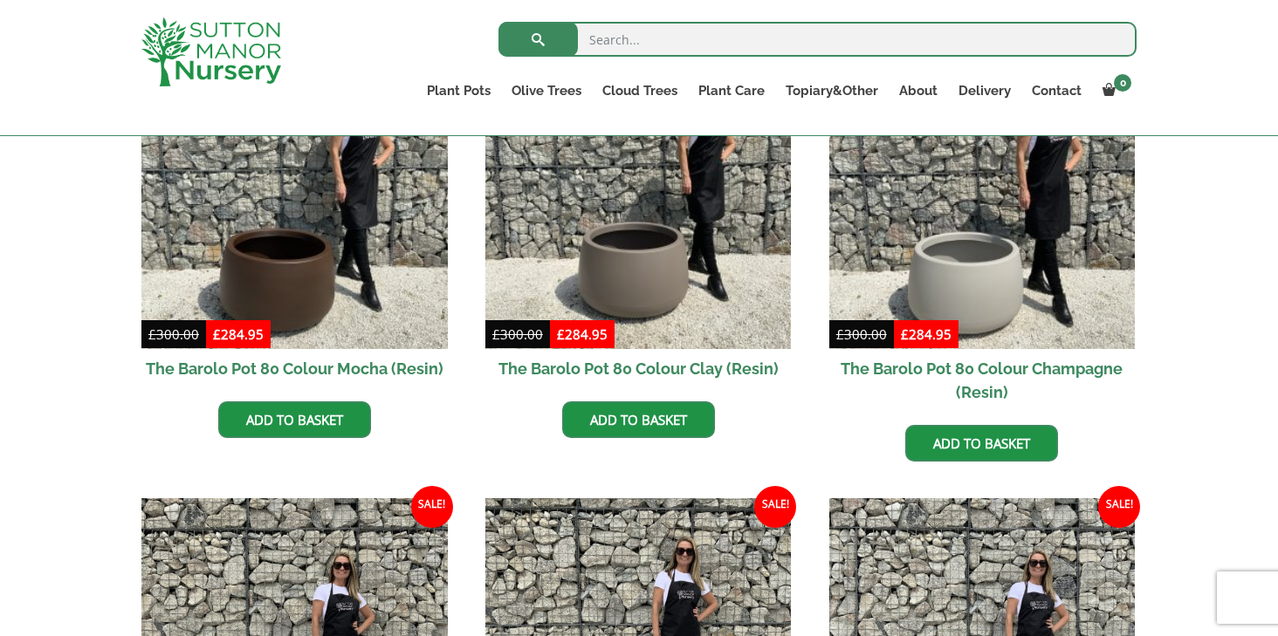
scroll to position [586, 0]
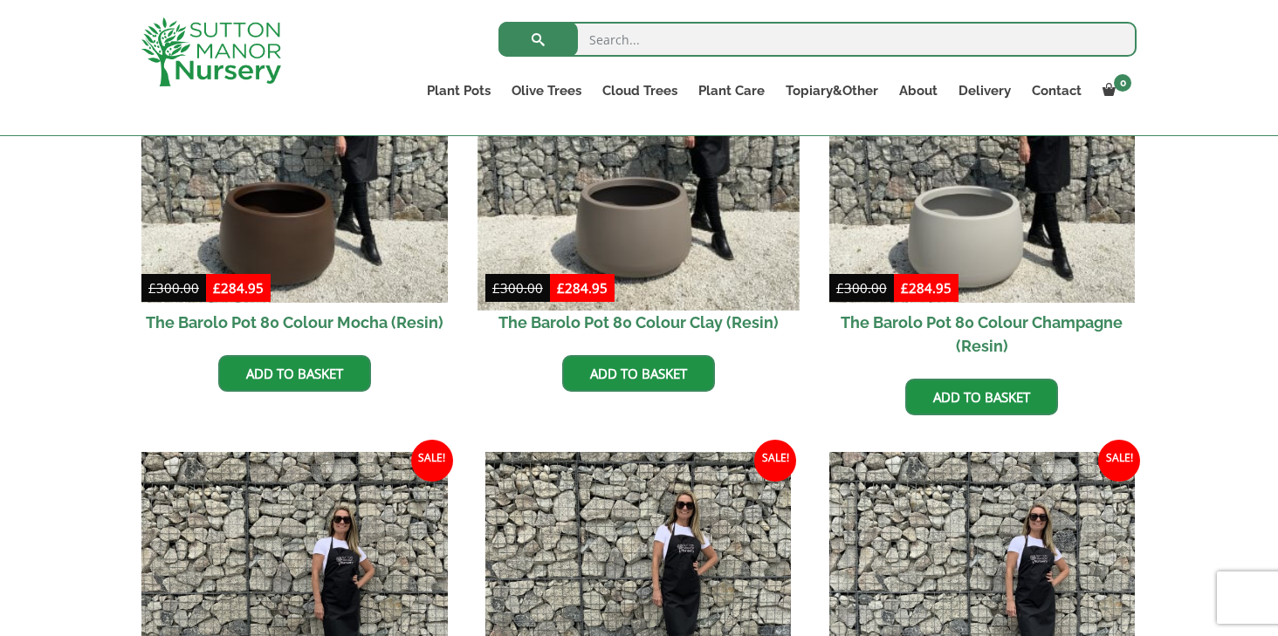
click at [611, 220] on img at bounding box center [637, 149] width 321 height 321
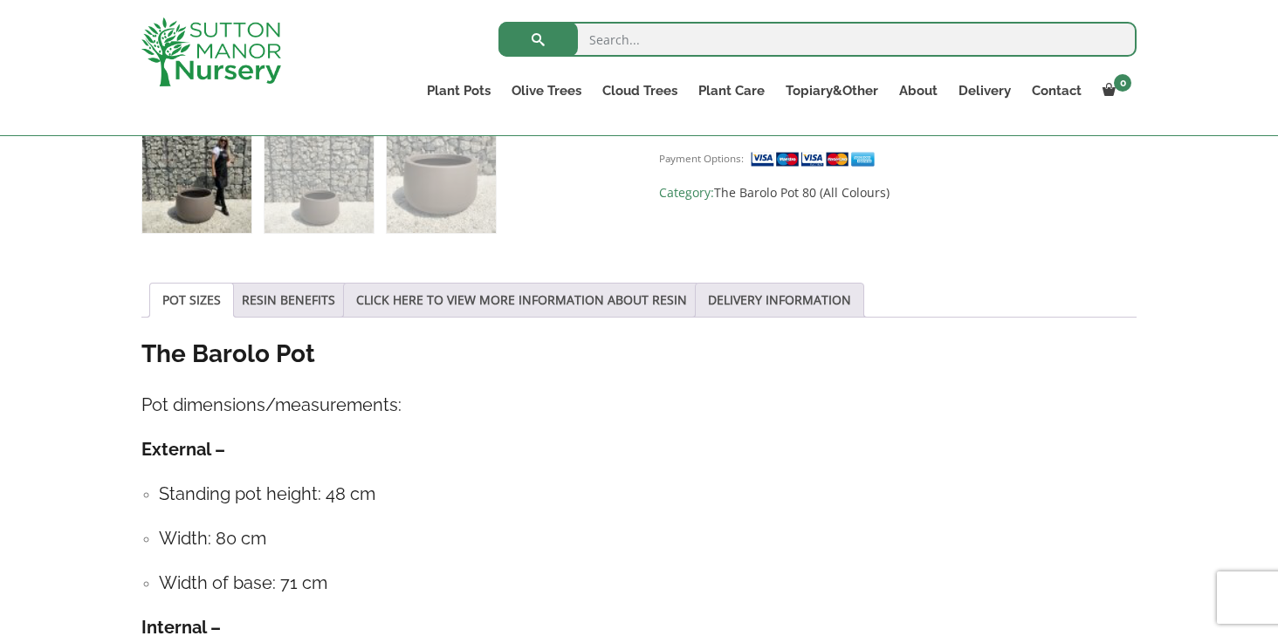
scroll to position [782, 0]
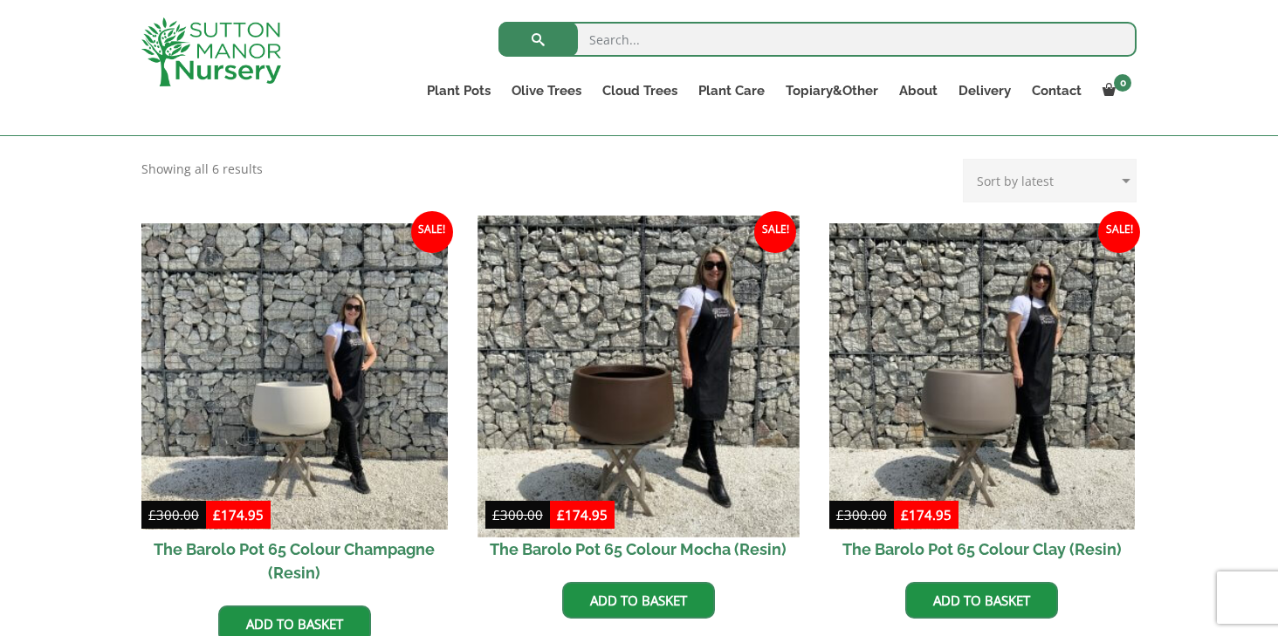
scroll to position [387, 0]
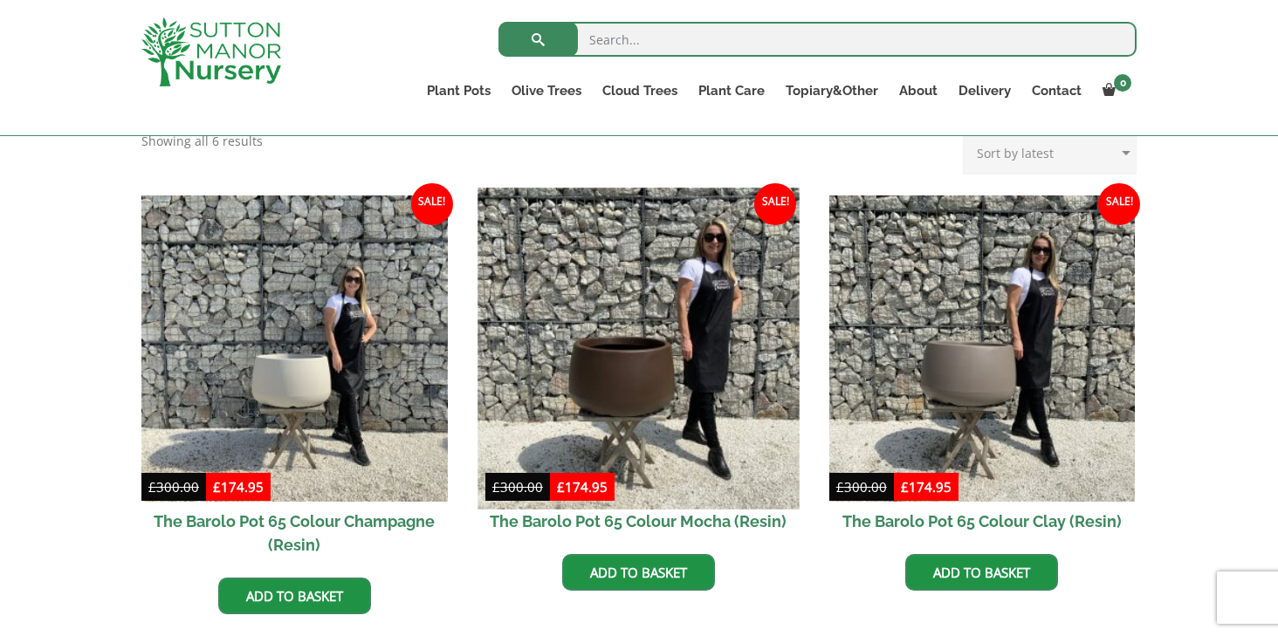
click at [656, 417] on img at bounding box center [637, 348] width 321 height 321
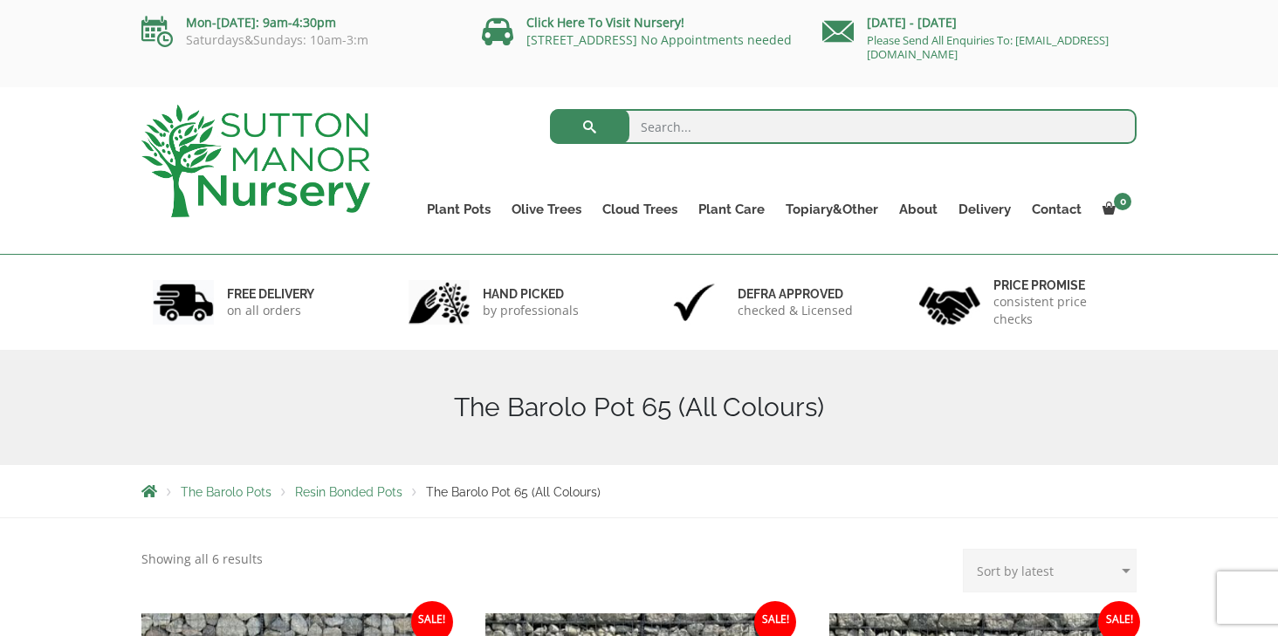
scroll to position [0, 0]
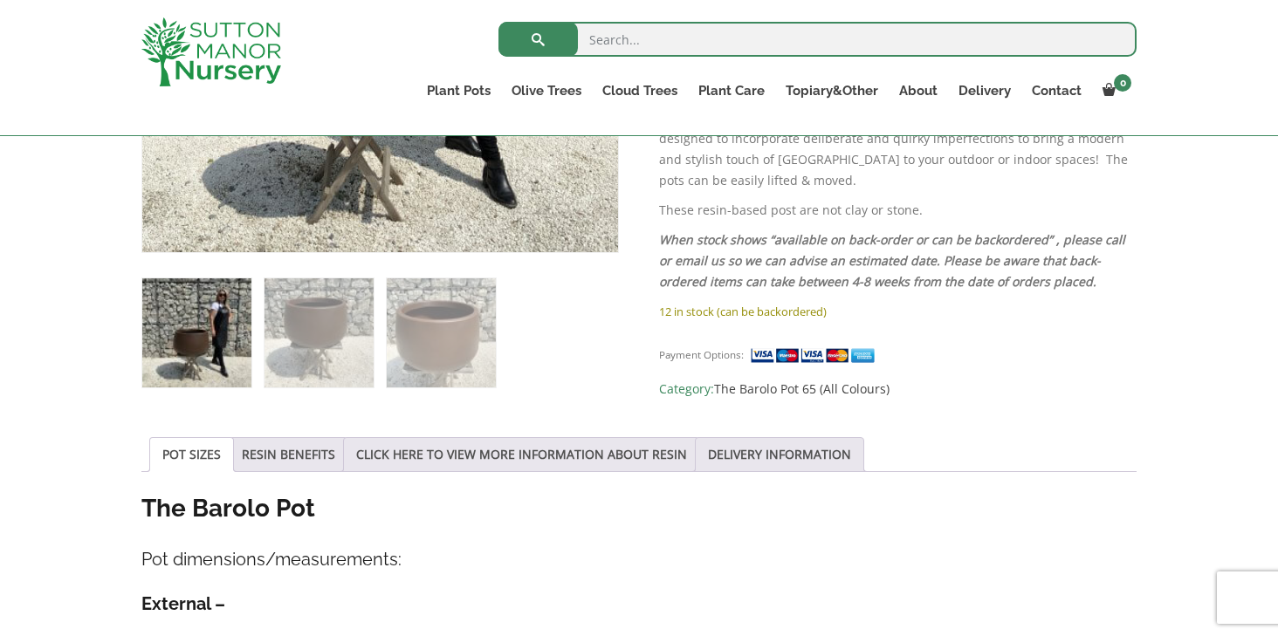
scroll to position [543, 0]
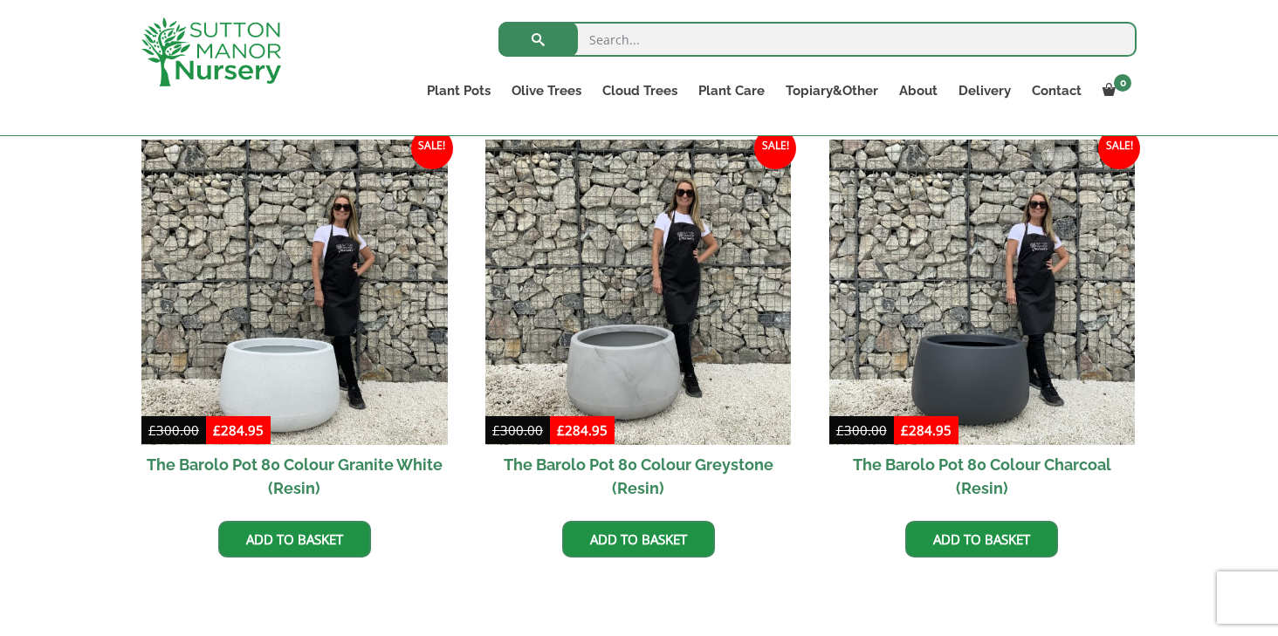
scroll to position [918, 0]
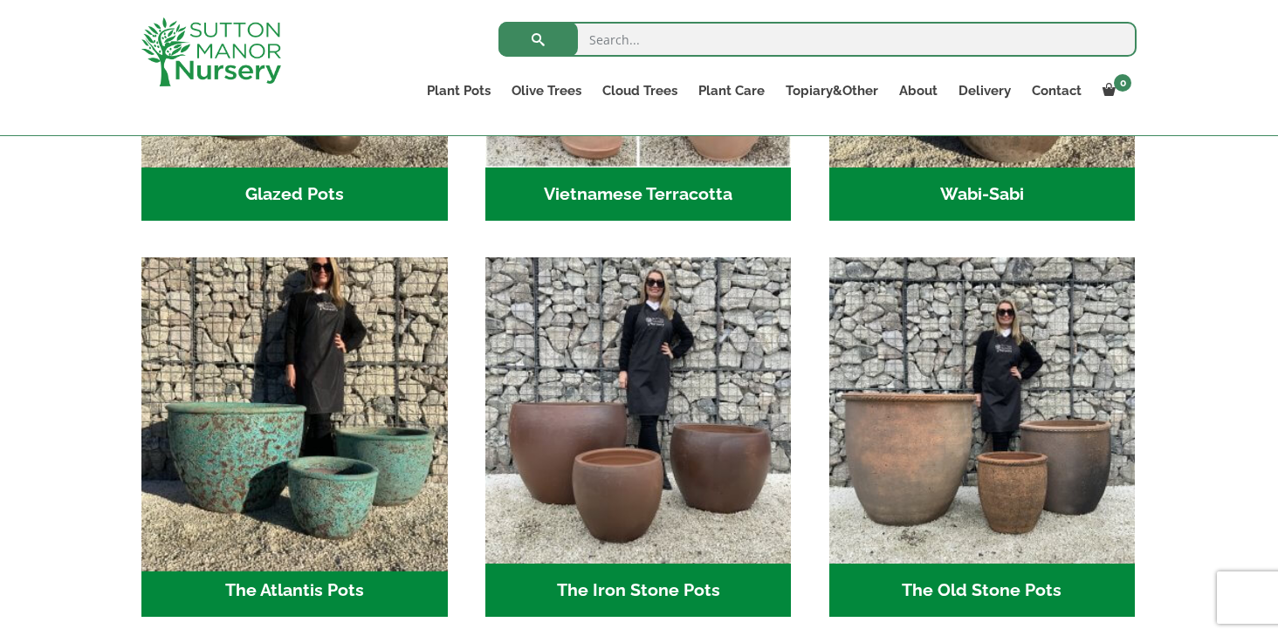
scroll to position [799, 0]
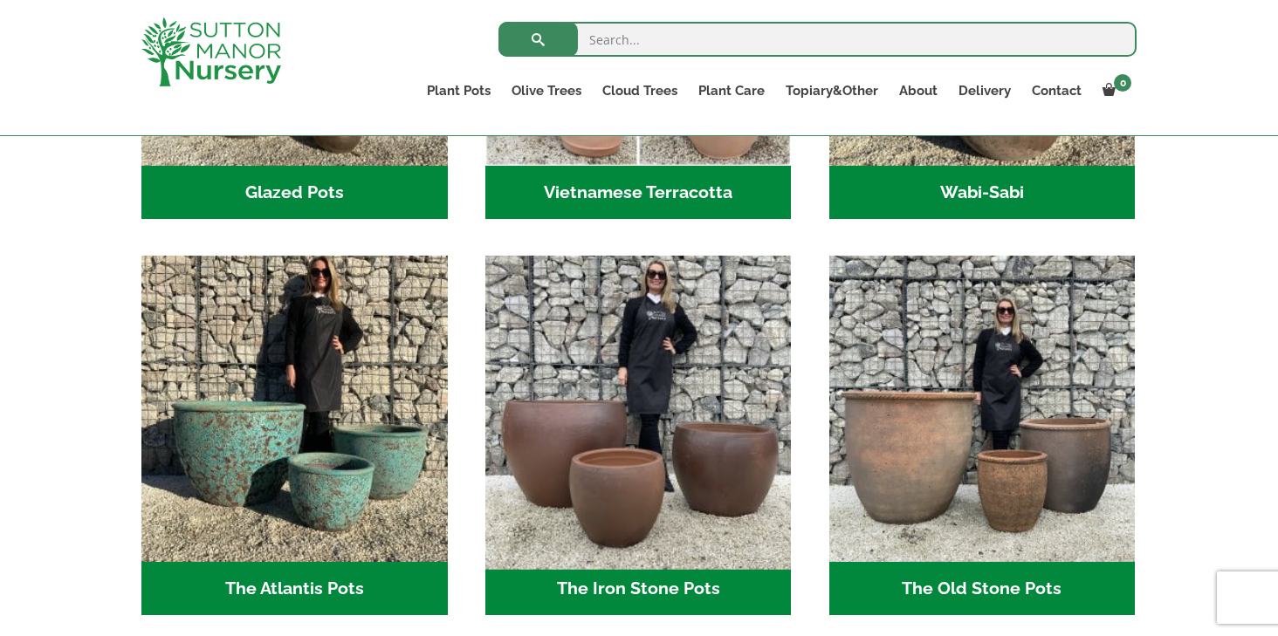
click at [544, 474] on img "Visit product category The Iron Stone Pots" at bounding box center [637, 409] width 321 height 321
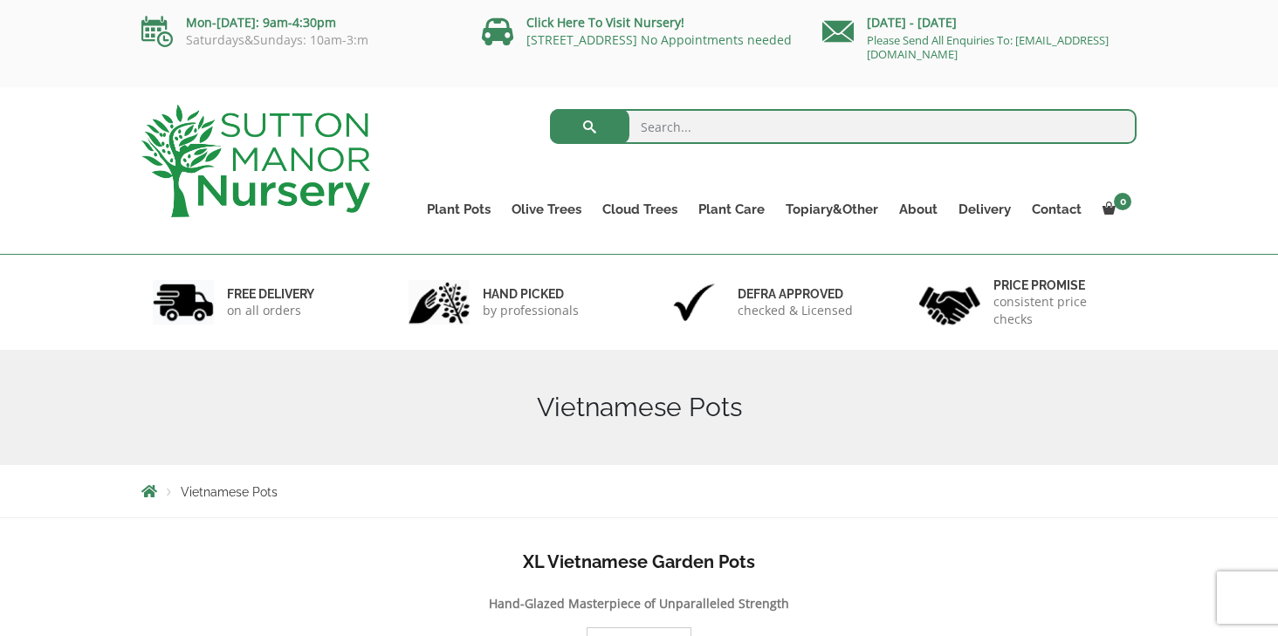
scroll to position [0, 0]
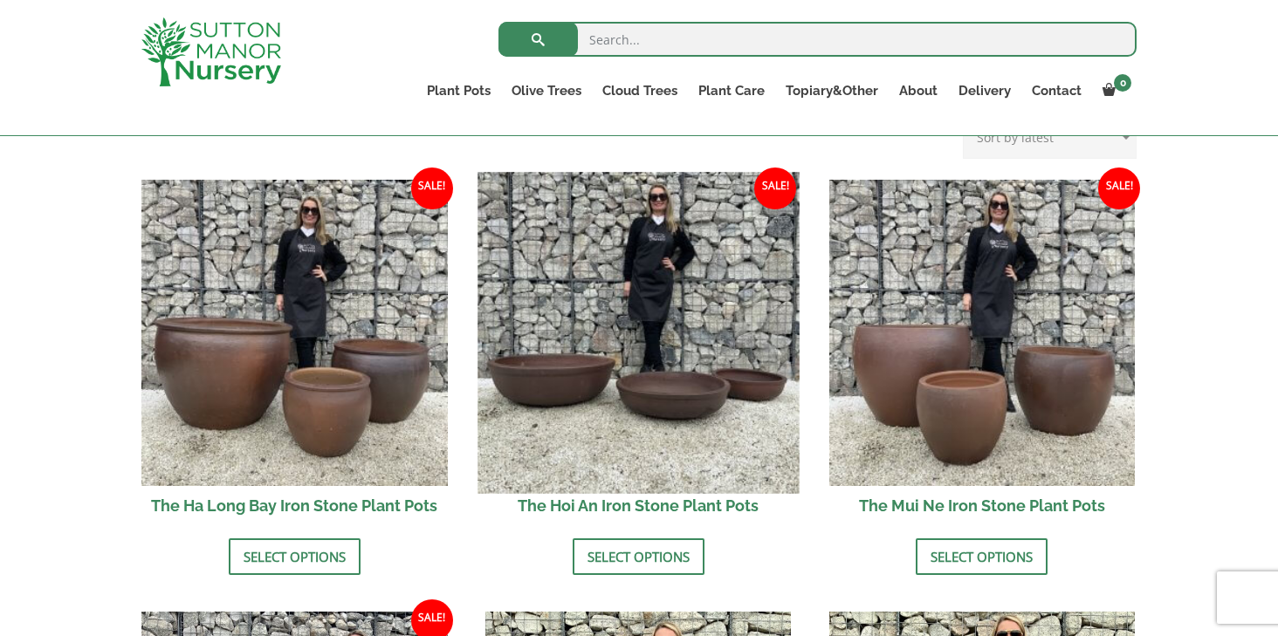
scroll to position [579, 0]
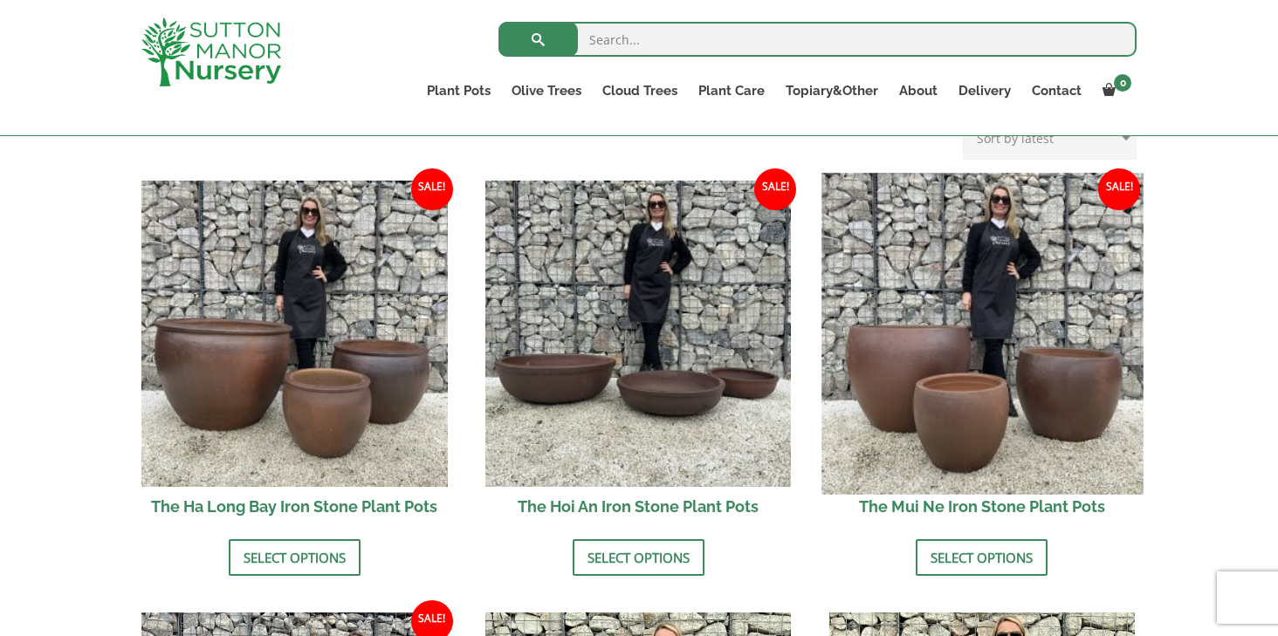
click at [1005, 405] on img at bounding box center [981, 333] width 321 height 321
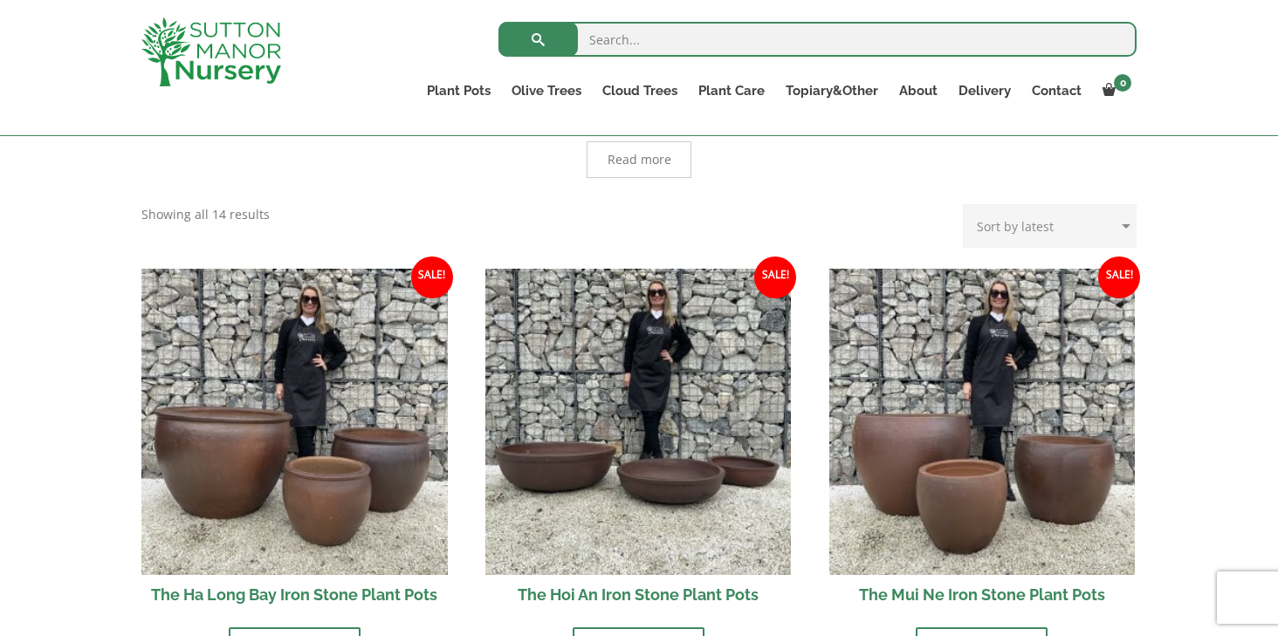
scroll to position [485, 0]
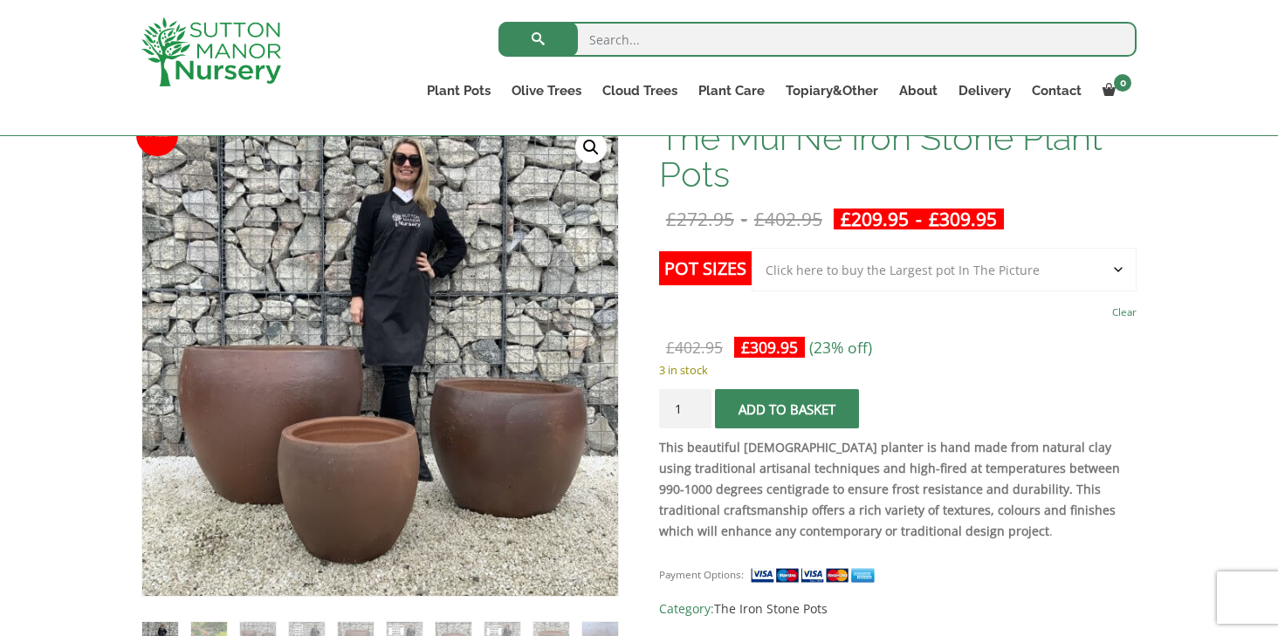
scroll to position [282, 0]
